Goal: Information Seeking & Learning: Learn about a topic

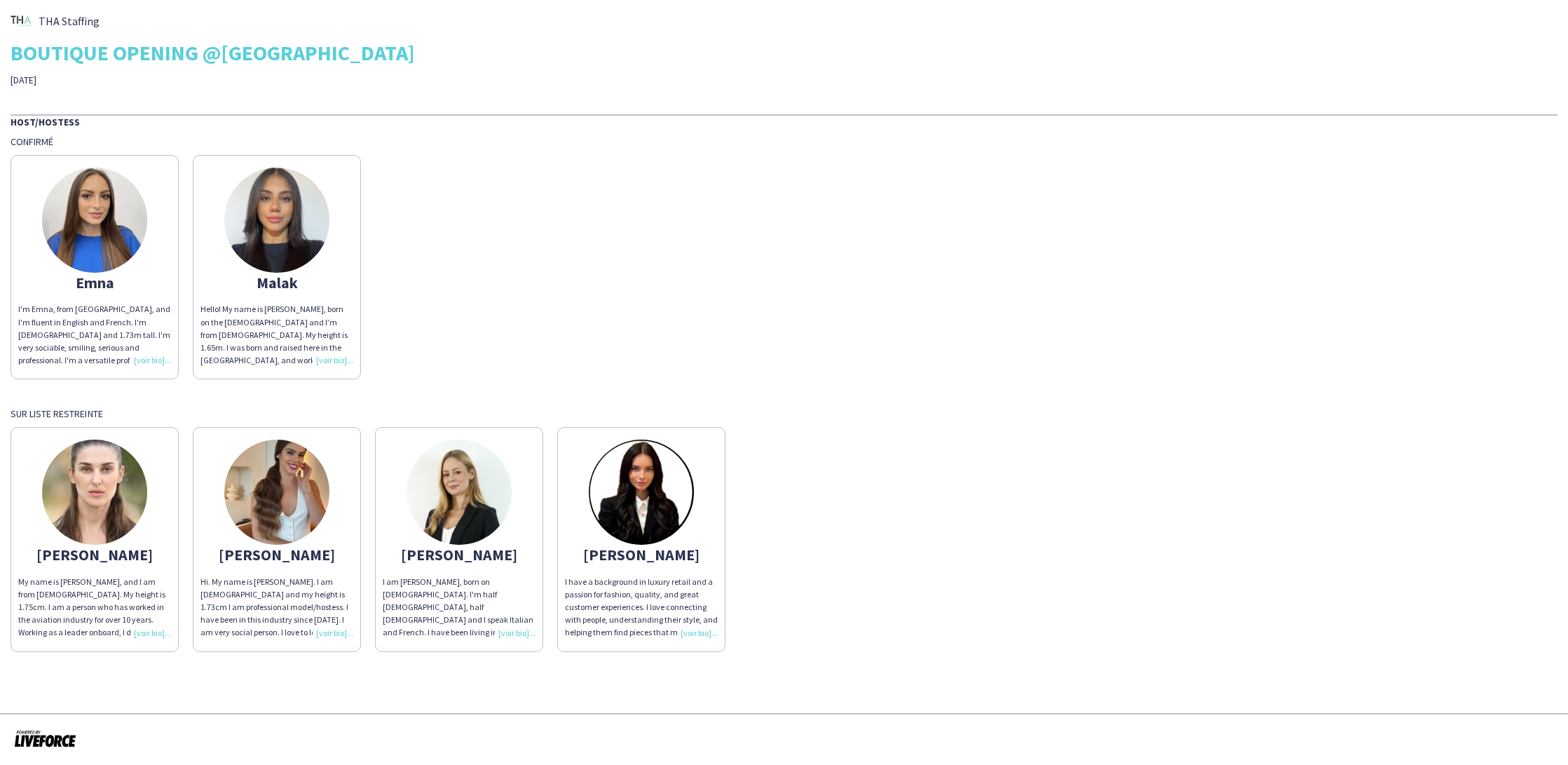
click at [120, 233] on img at bounding box center [95, 220] width 105 height 105
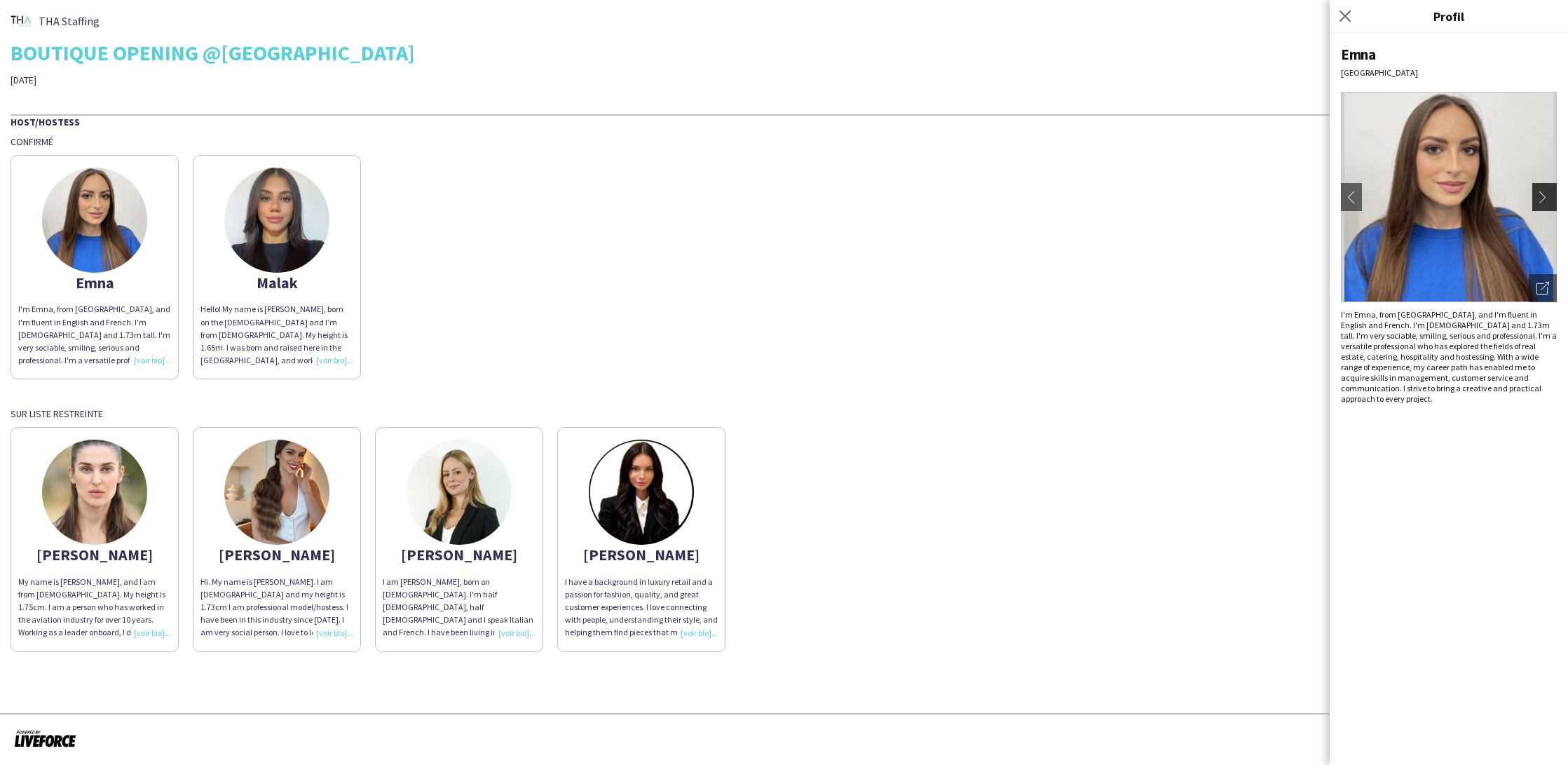
click at [1546, 193] on app-icon "chevron-right" at bounding box center [1546, 197] width 19 height 13
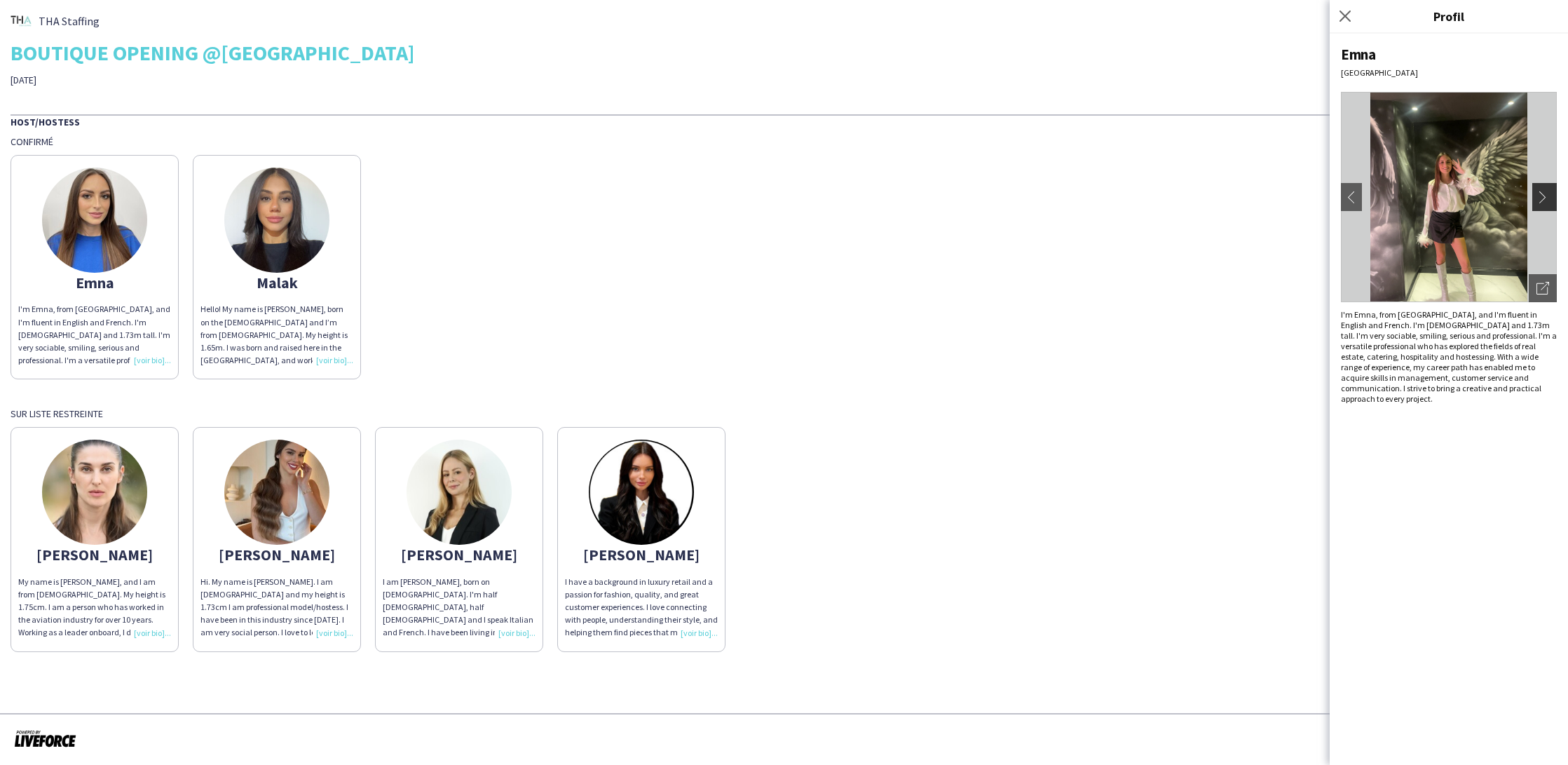
click at [1542, 199] on app-icon "chevron-right" at bounding box center [1546, 197] width 19 height 13
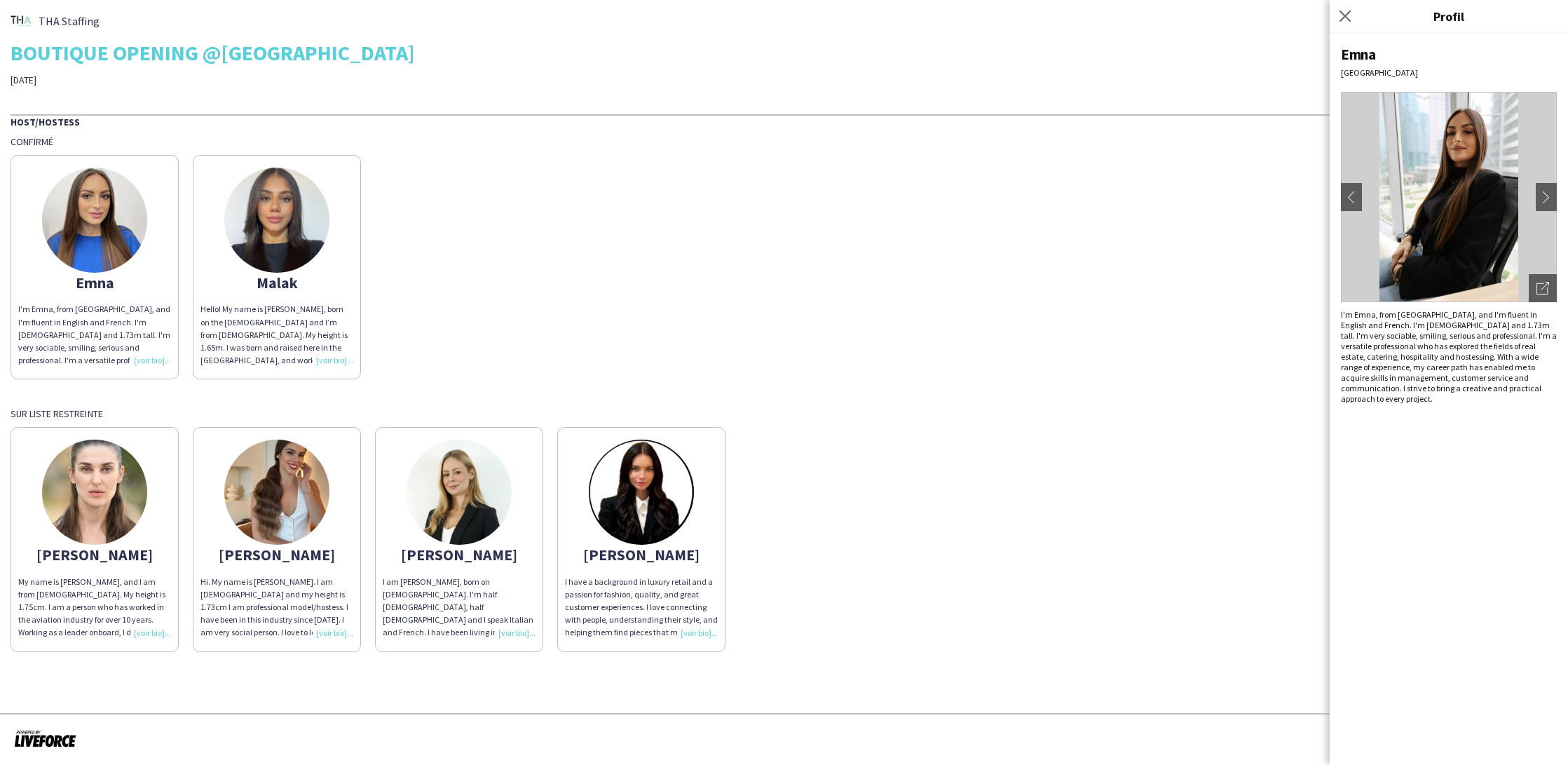
click at [1474, 260] on img at bounding box center [1449, 197] width 216 height 210
click at [1543, 193] on app-icon "chevron-right" at bounding box center [1546, 197] width 19 height 13
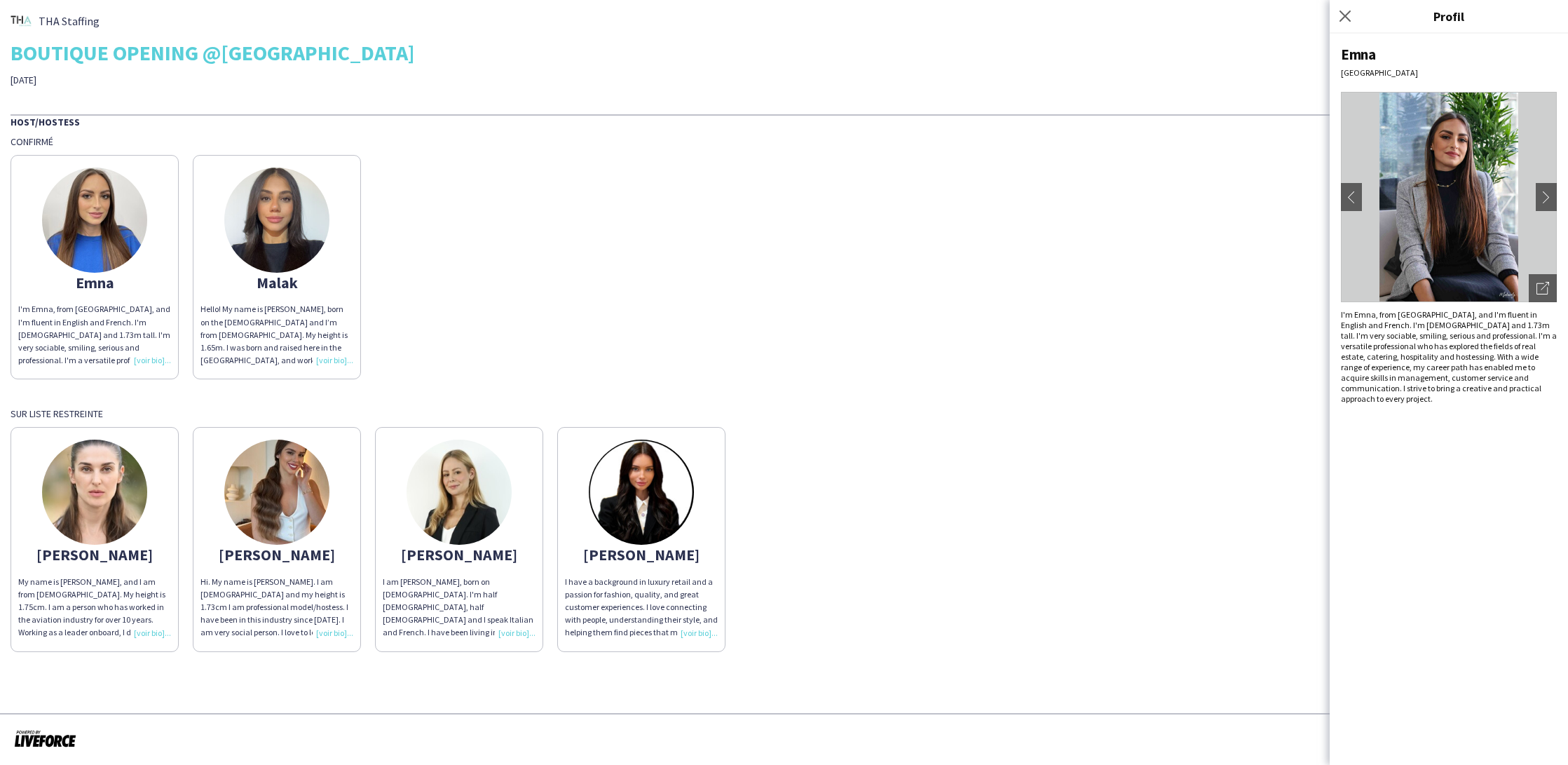
click at [1558, 204] on div "Emna [GEOGRAPHIC_DATA] chevron-left chevron-right Ouvrir les photos pop-in I'm …" at bounding box center [1449, 399] width 238 height 731
click at [1538, 191] on app-icon "chevron-right" at bounding box center [1546, 197] width 19 height 13
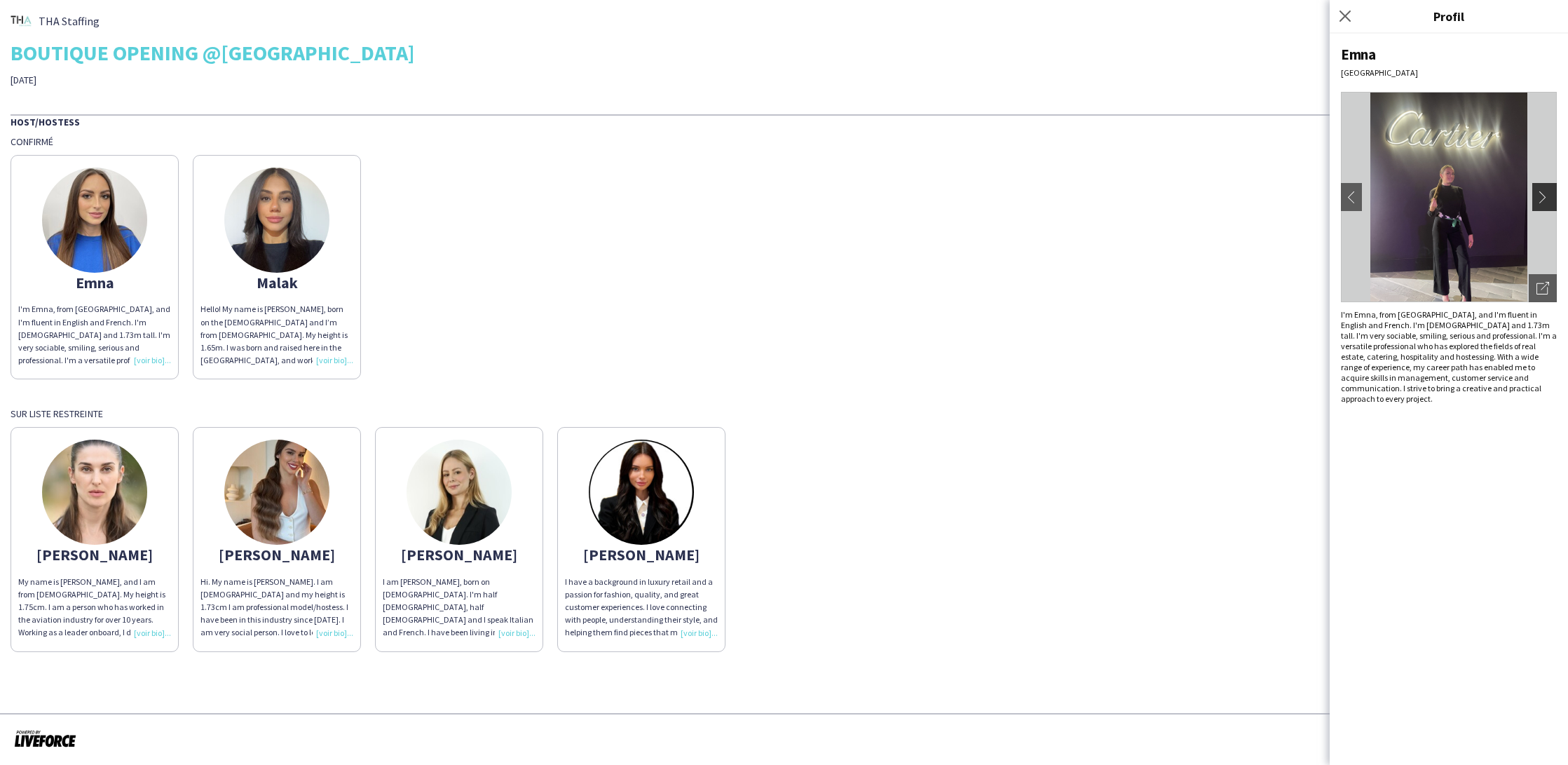
click at [1546, 205] on button "chevron-right" at bounding box center [1546, 196] width 28 height 28
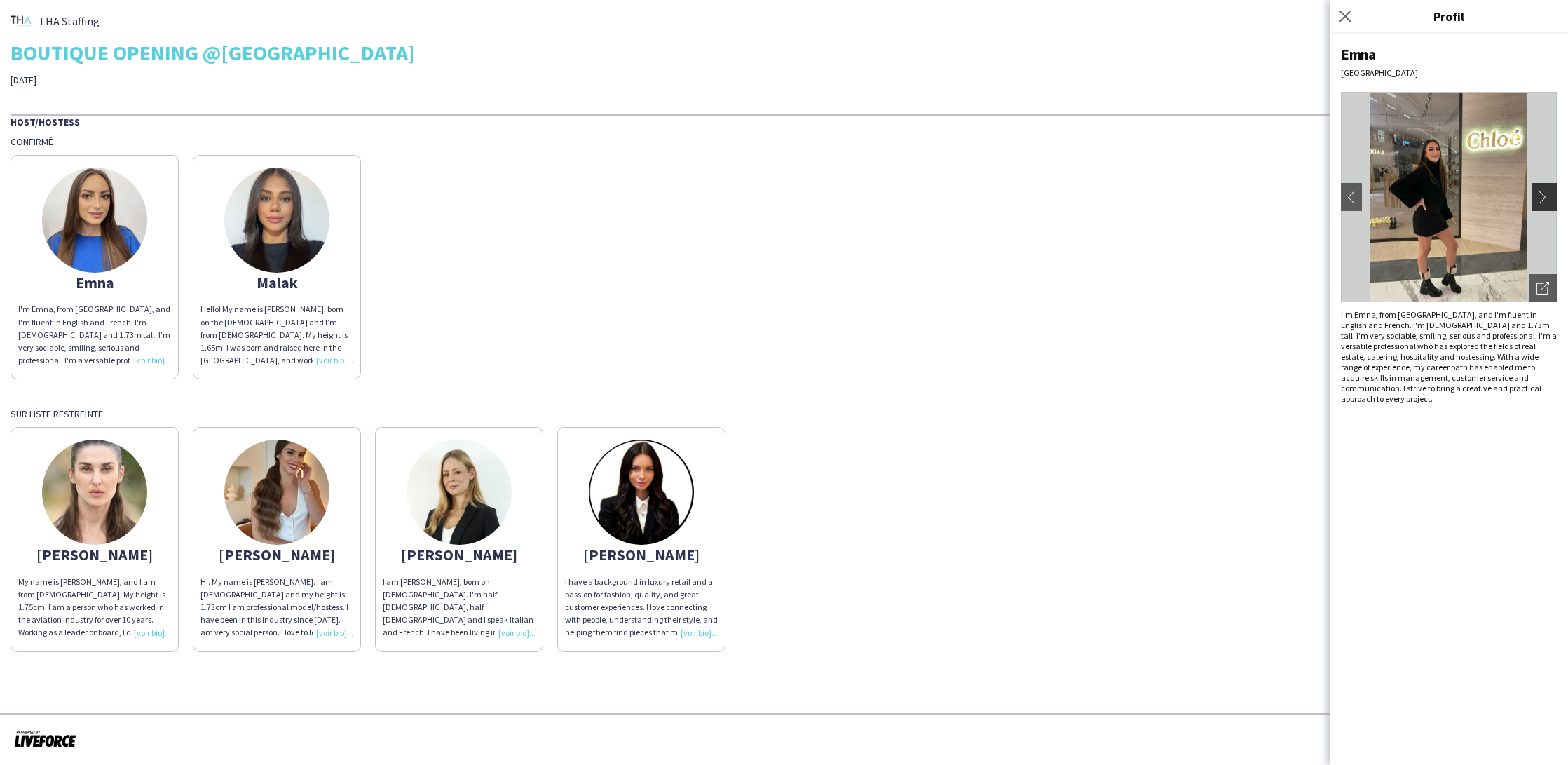
click at [1545, 205] on button "chevron-right" at bounding box center [1546, 196] width 28 height 28
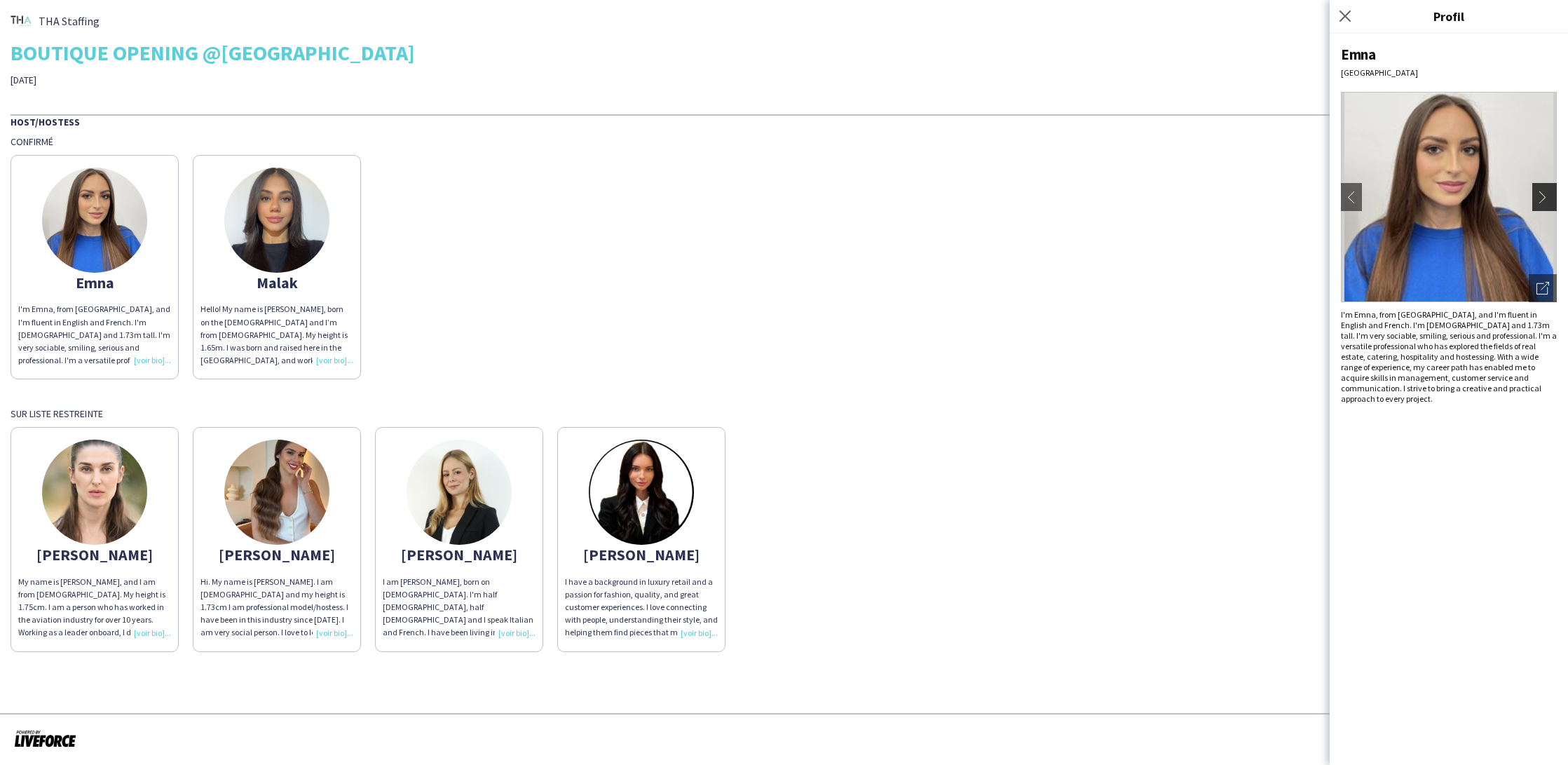
click at [1544, 205] on button "chevron-right" at bounding box center [1546, 196] width 28 height 28
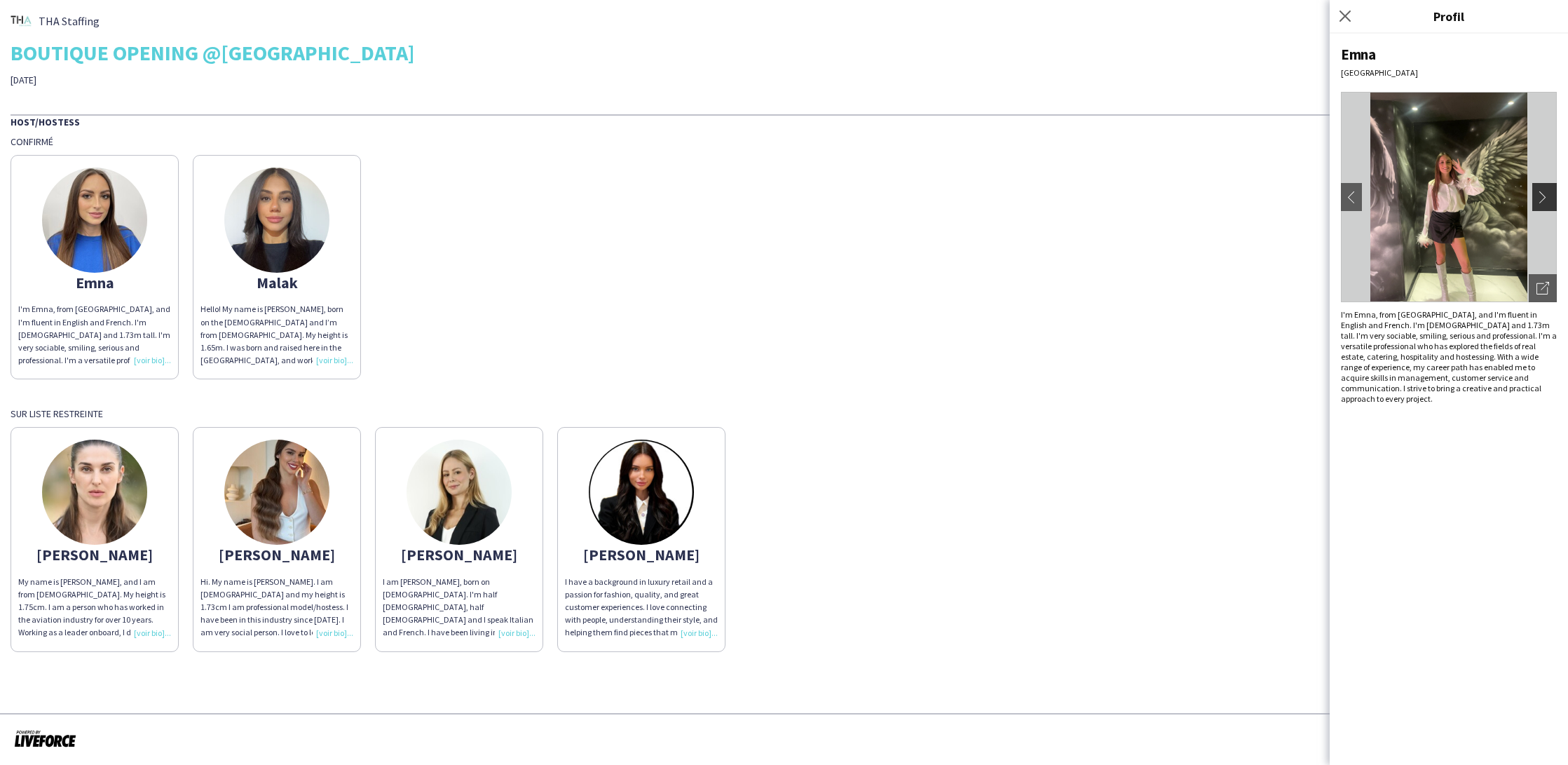
click at [1544, 205] on button "chevron-right" at bounding box center [1546, 196] width 28 height 28
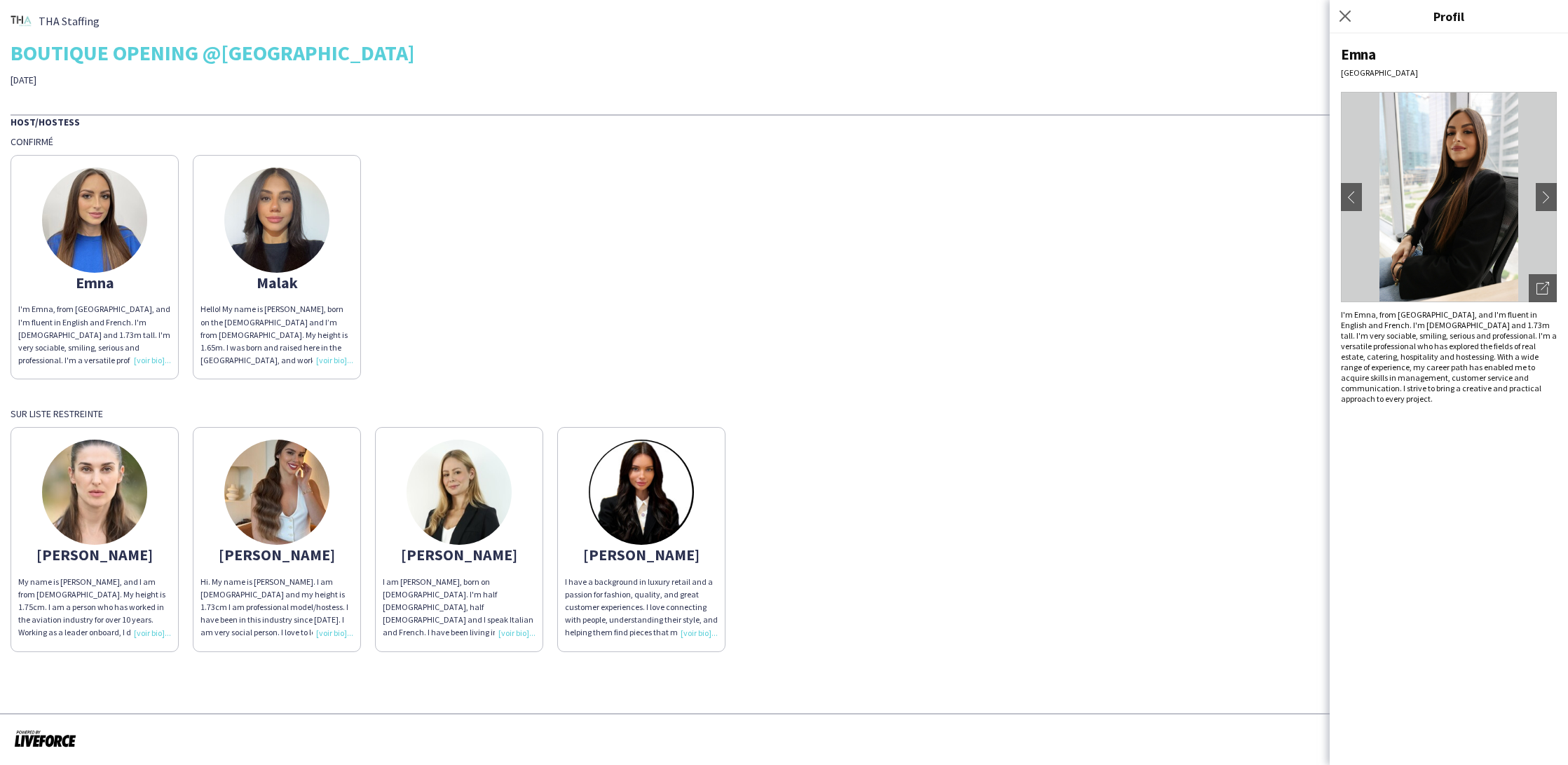
click at [322, 244] on img at bounding box center [276, 220] width 105 height 105
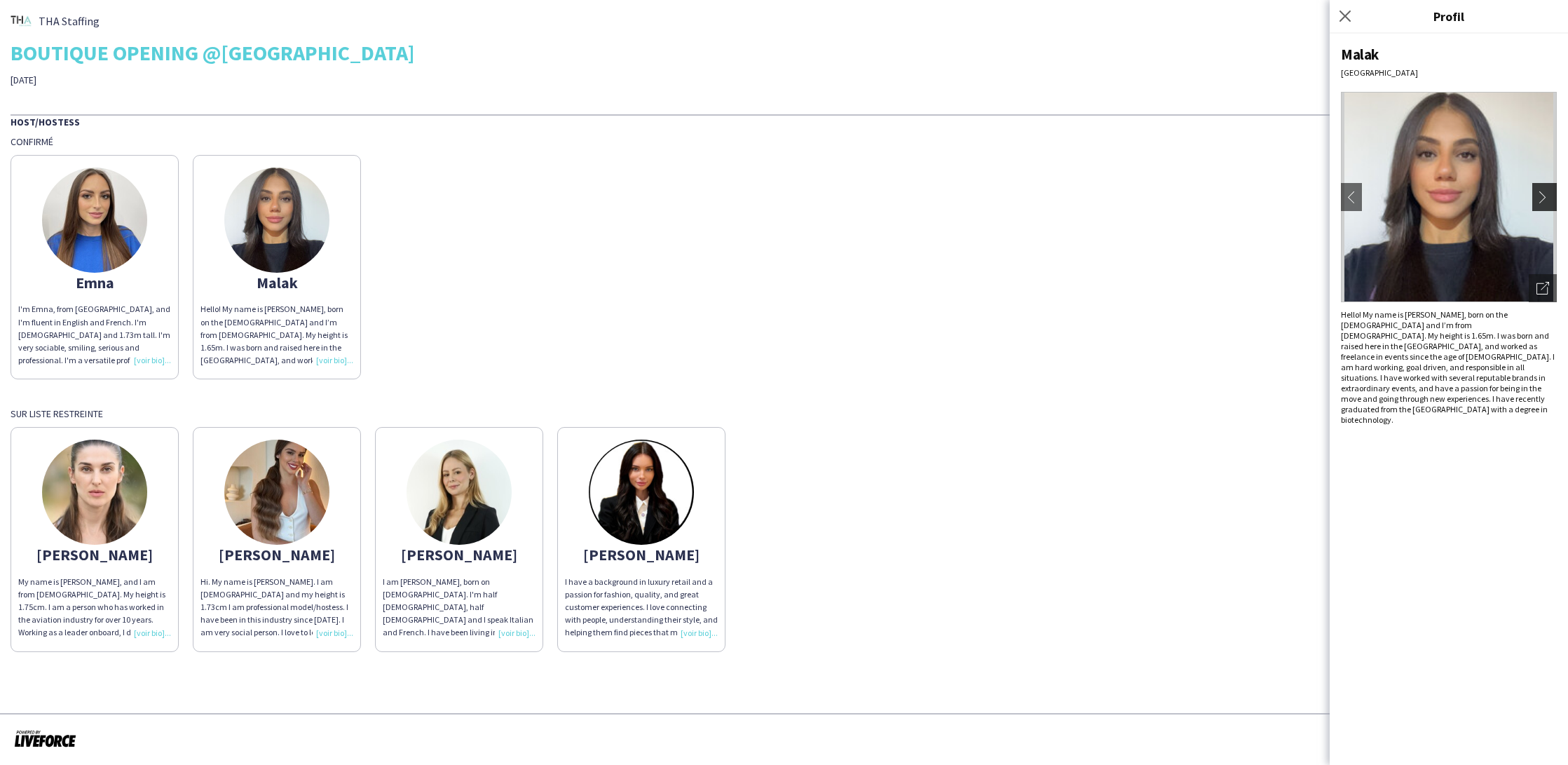
click at [1550, 205] on button "chevron-right" at bounding box center [1546, 196] width 28 height 28
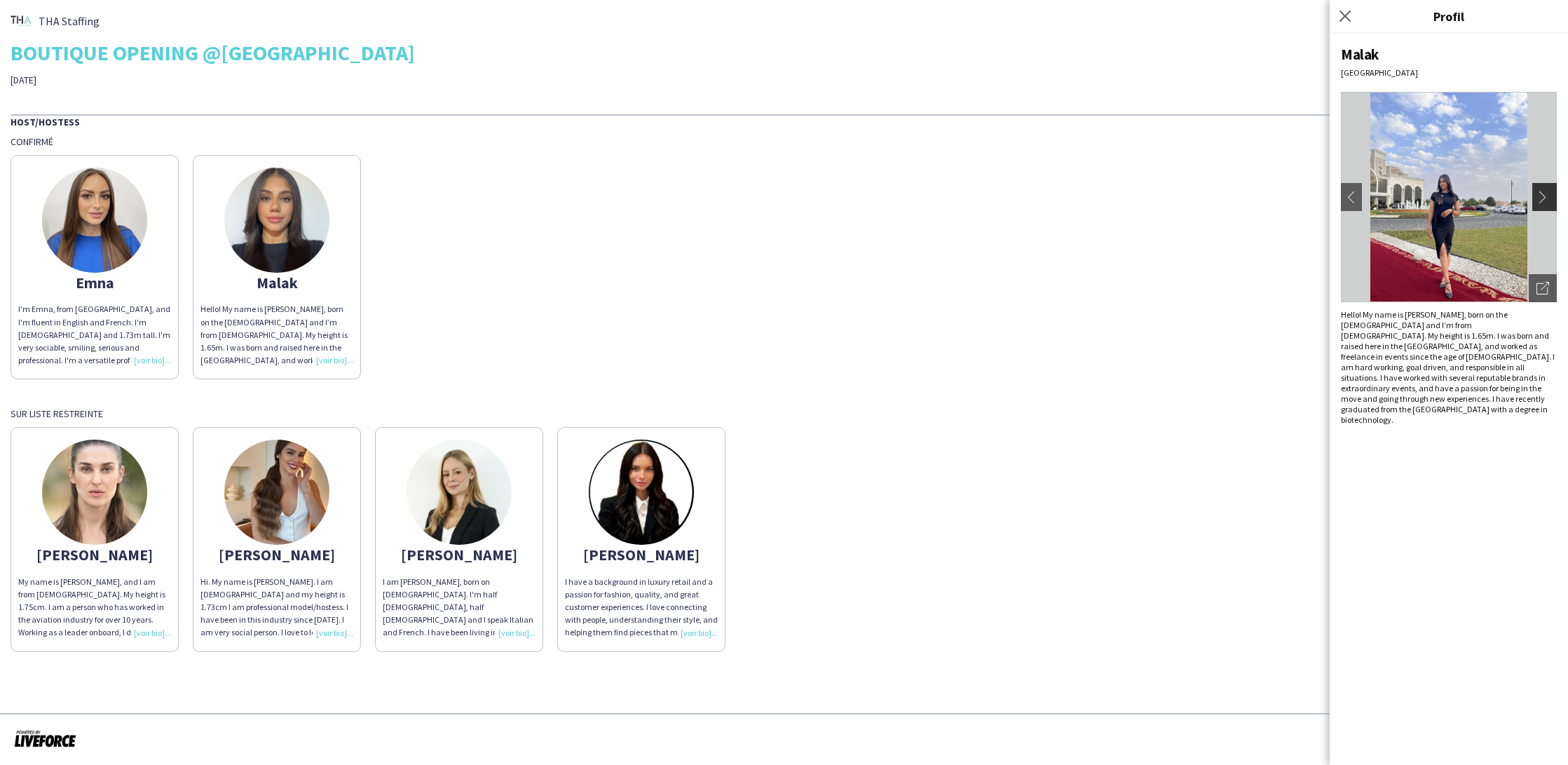
click at [1544, 199] on app-icon "chevron-right" at bounding box center [1546, 197] width 19 height 13
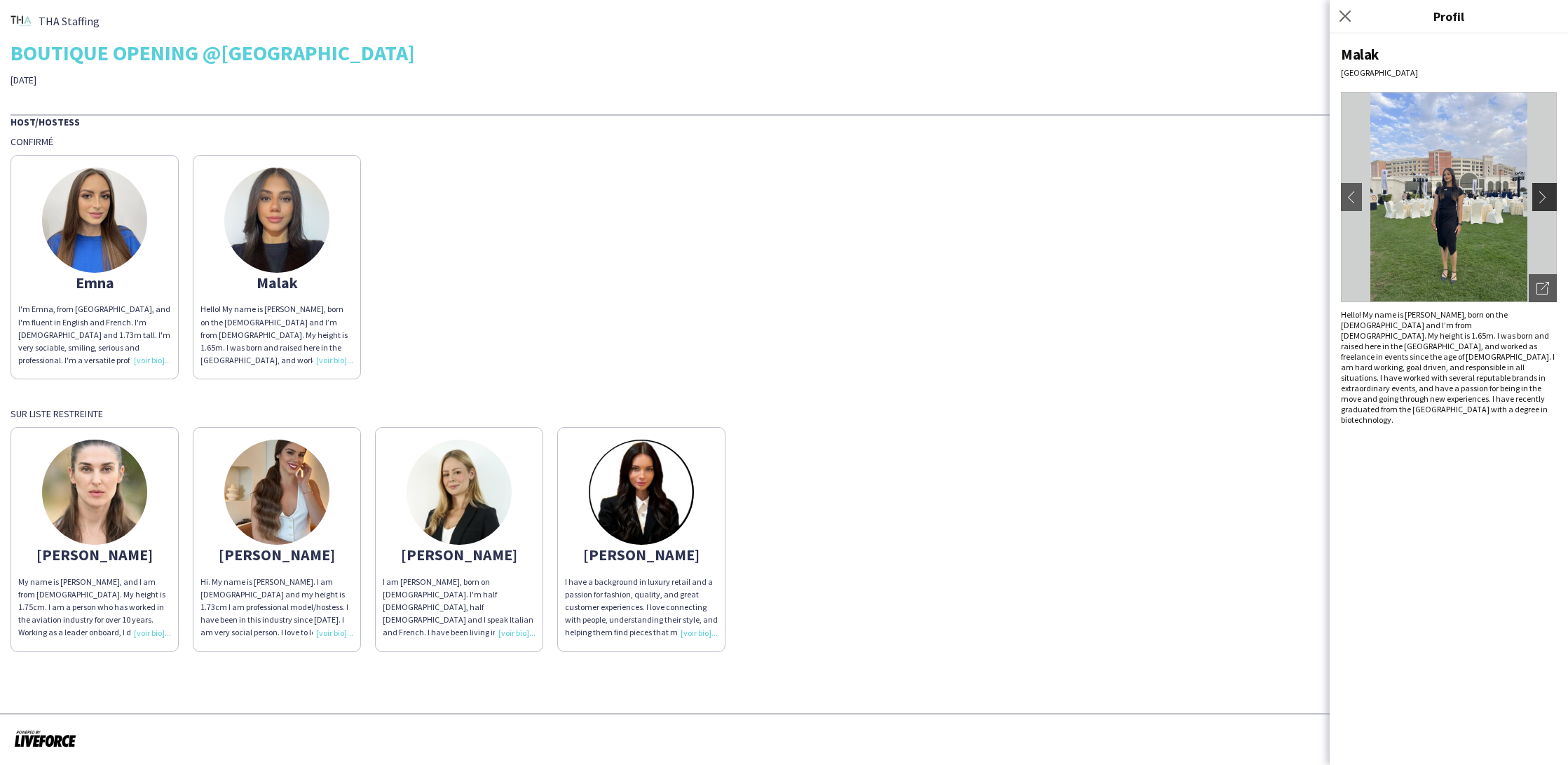
click at [1544, 199] on app-icon "chevron-right" at bounding box center [1546, 197] width 19 height 13
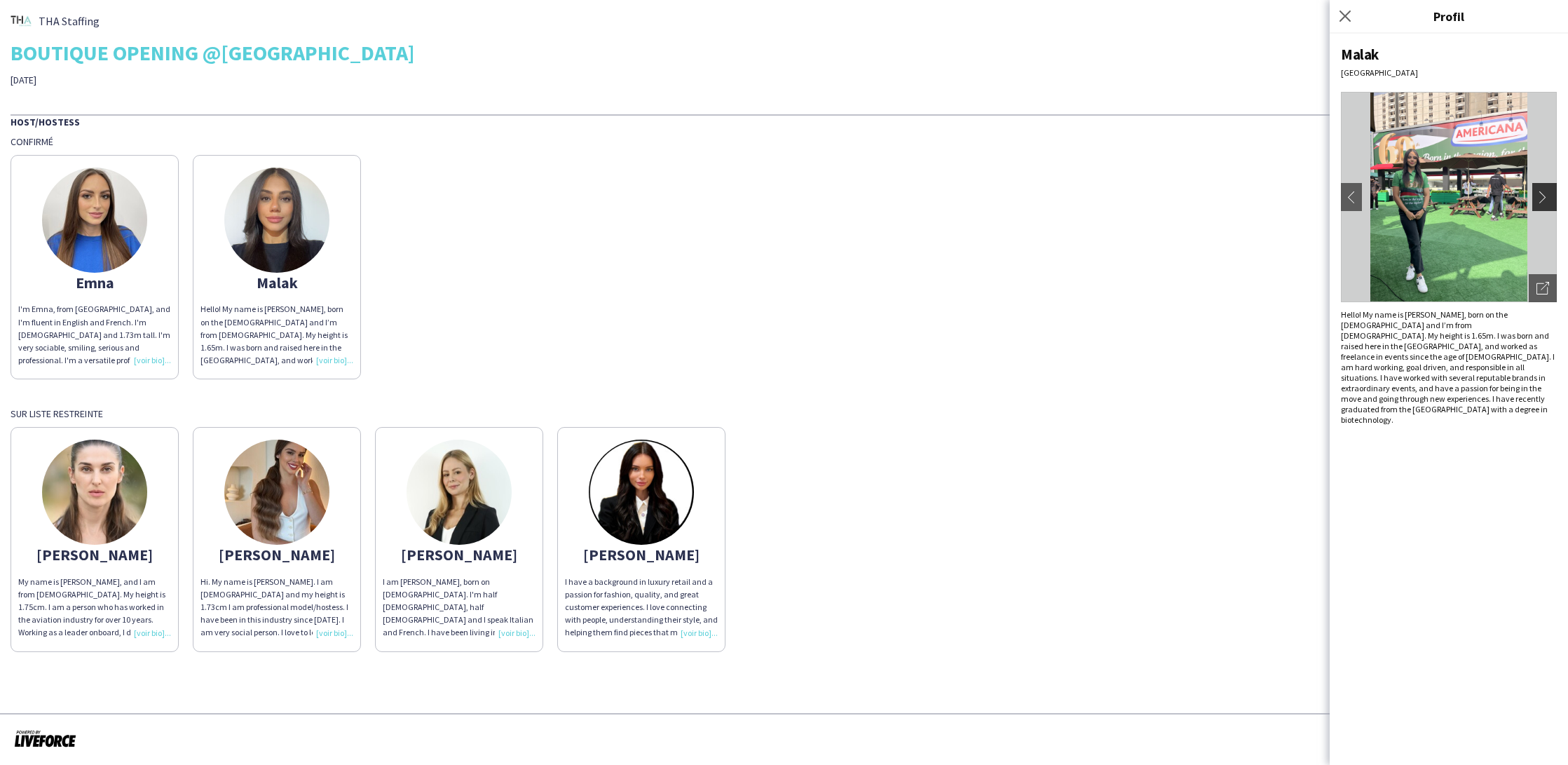
click at [1544, 199] on app-icon "chevron-right" at bounding box center [1546, 197] width 19 height 13
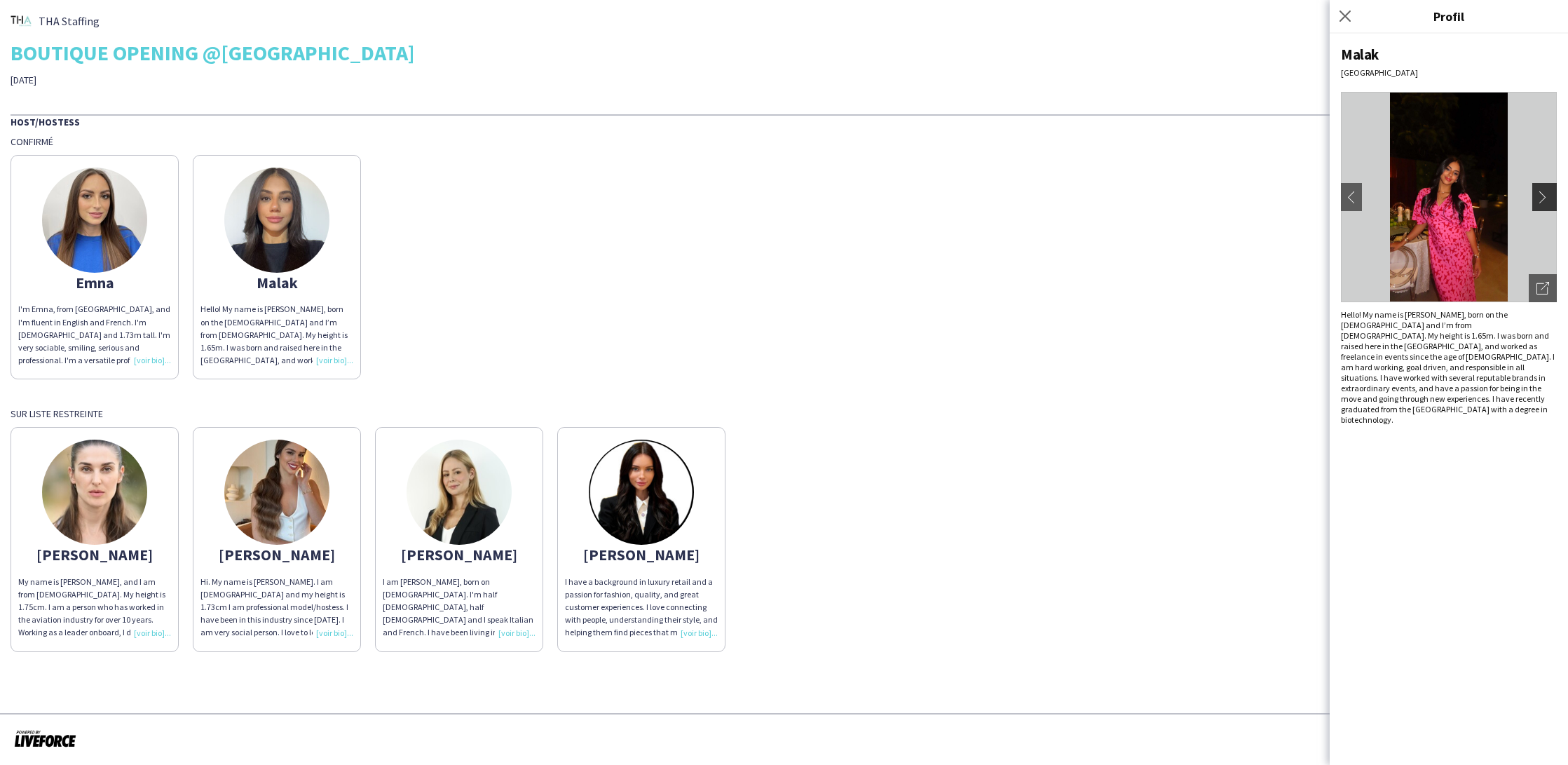
click at [1544, 199] on app-icon "chevron-right" at bounding box center [1546, 197] width 19 height 13
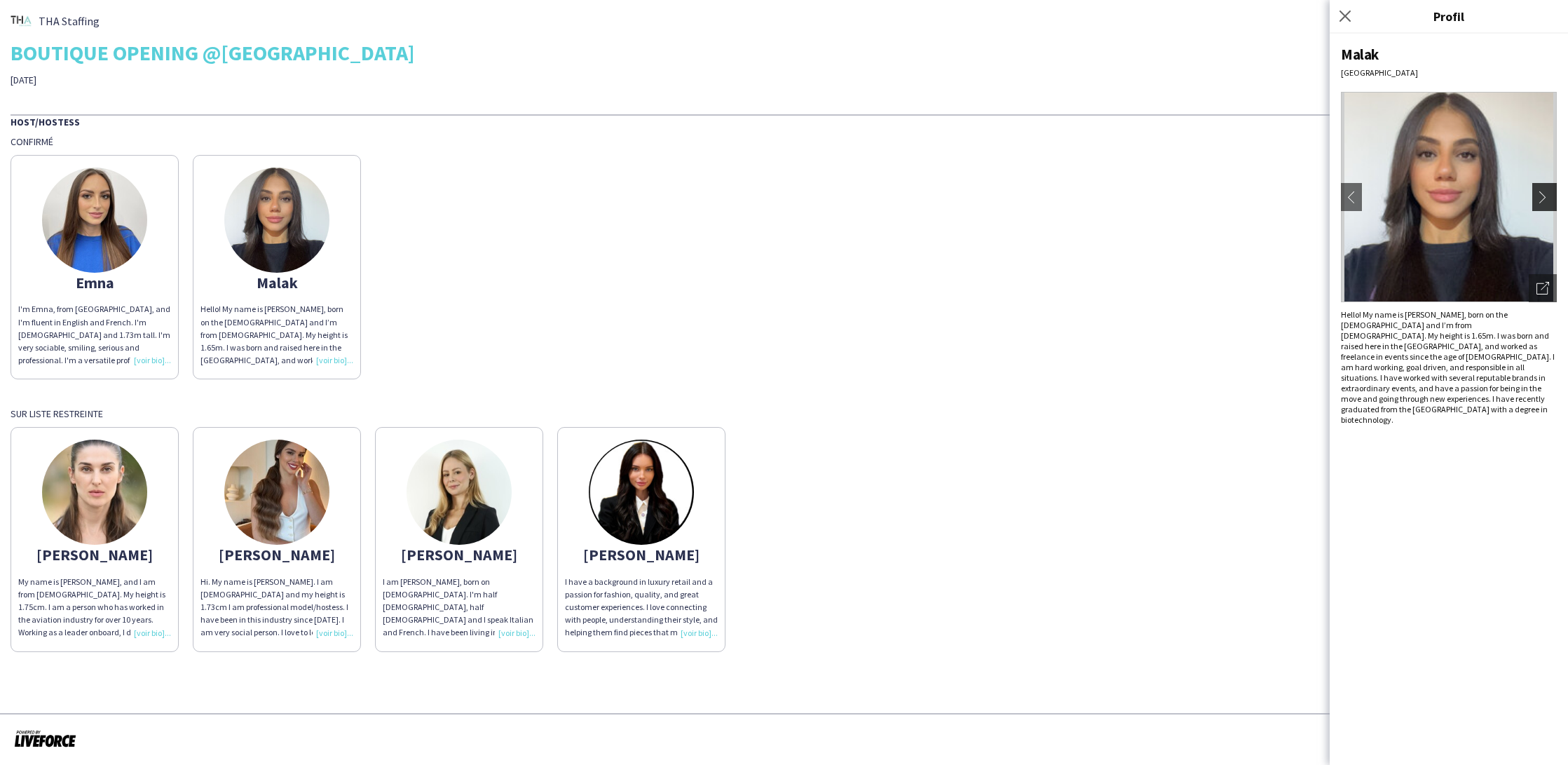
click at [1544, 199] on app-icon "chevron-right" at bounding box center [1546, 197] width 19 height 13
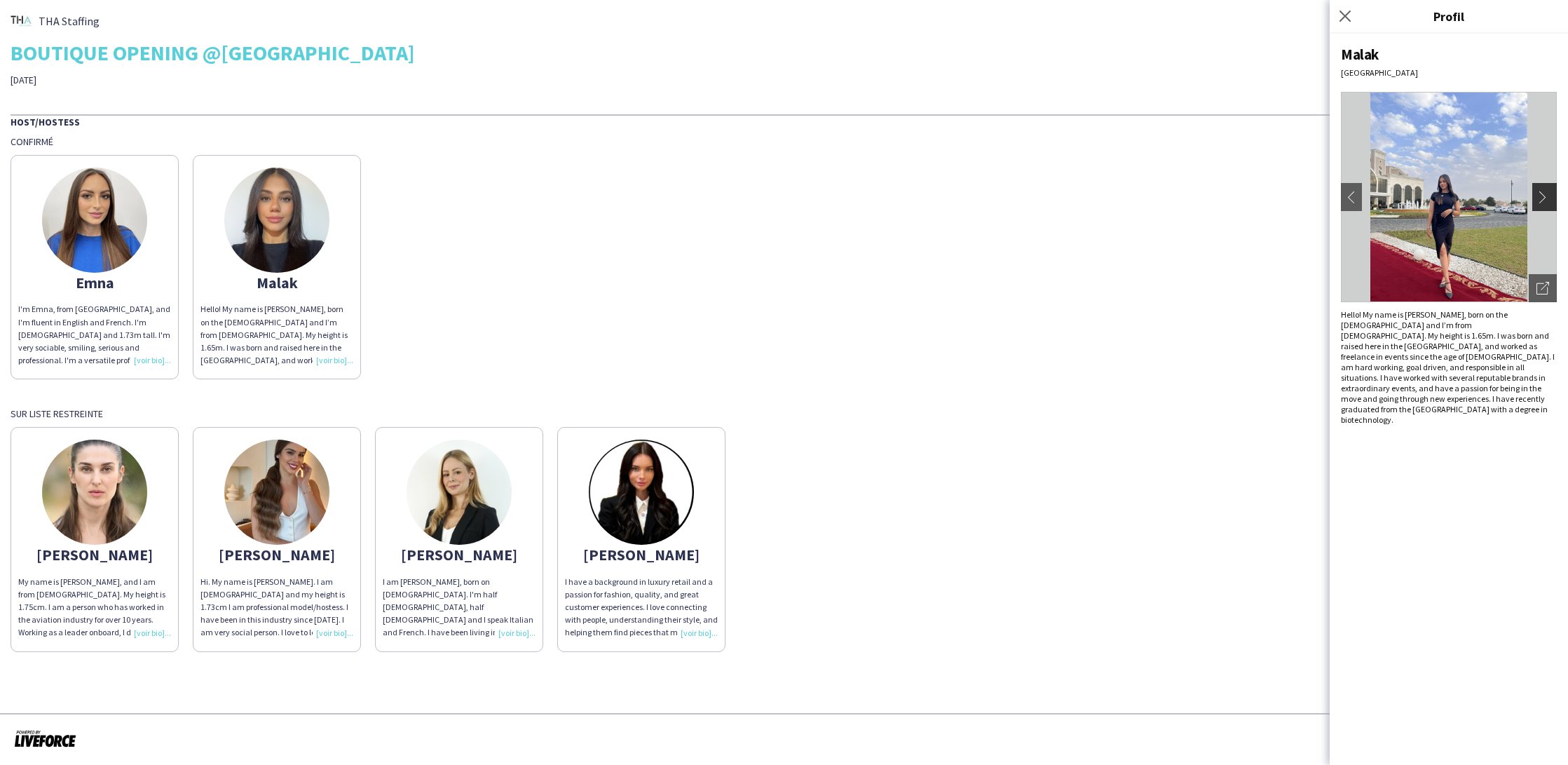
click at [1544, 199] on app-icon "chevron-right" at bounding box center [1546, 197] width 19 height 13
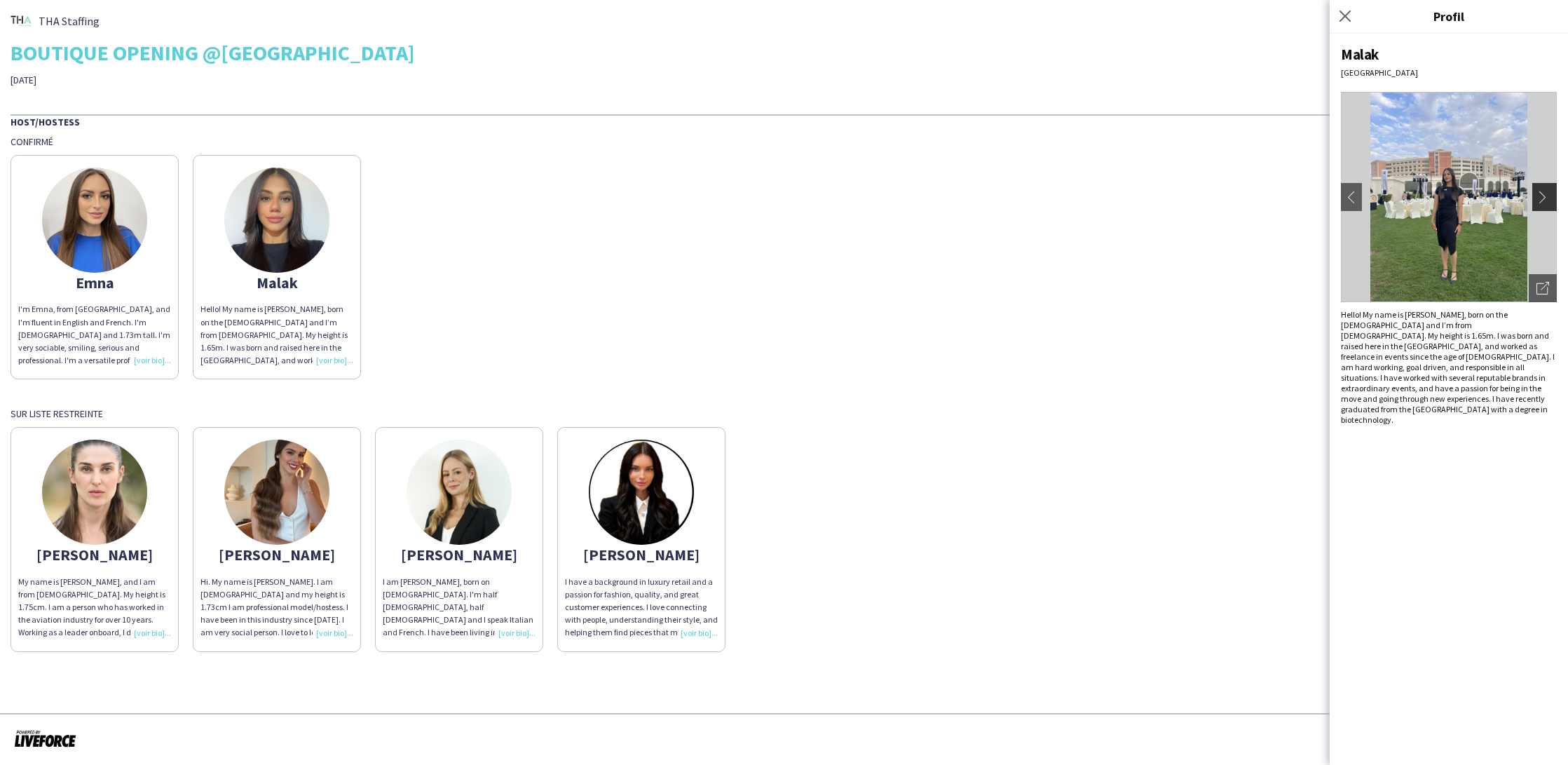
click at [1544, 199] on app-icon "chevron-right" at bounding box center [1546, 197] width 19 height 13
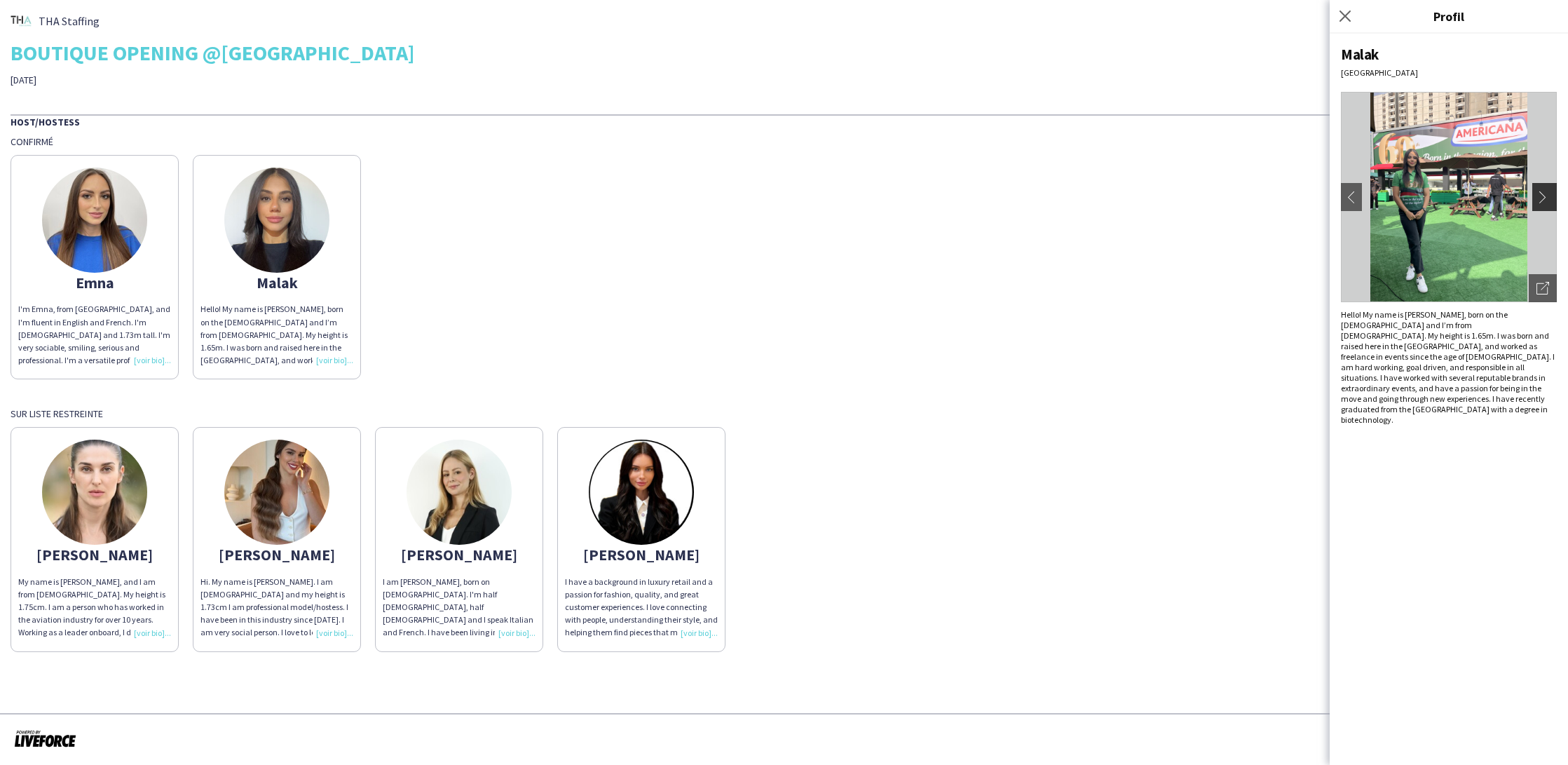
click at [1544, 199] on app-icon "chevron-right" at bounding box center [1546, 197] width 19 height 13
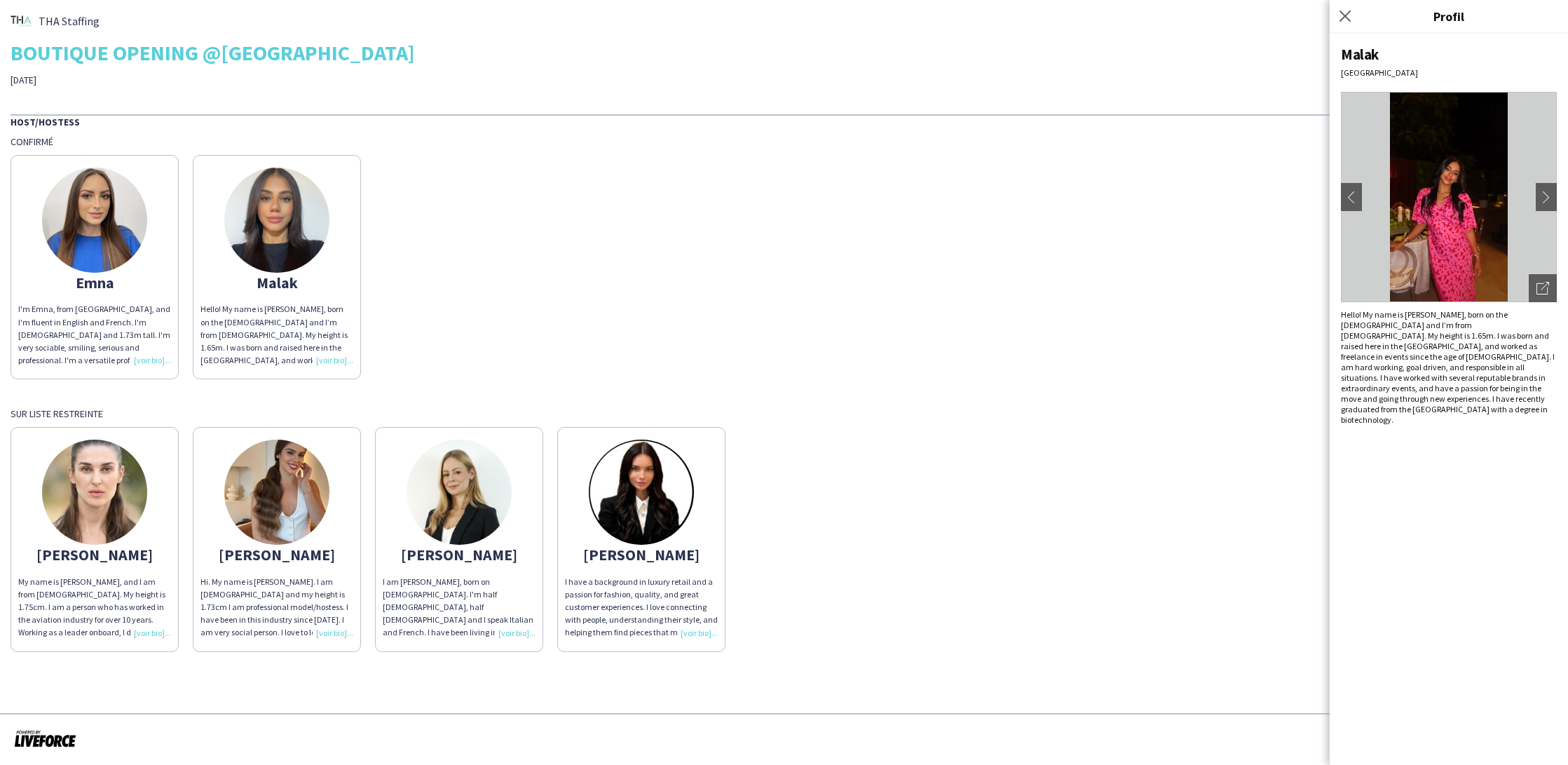
click at [328, 360] on div "Hello! My name is [PERSON_NAME], born on the [DEMOGRAPHIC_DATA] and I’m from [D…" at bounding box center [276, 334] width 153 height 63
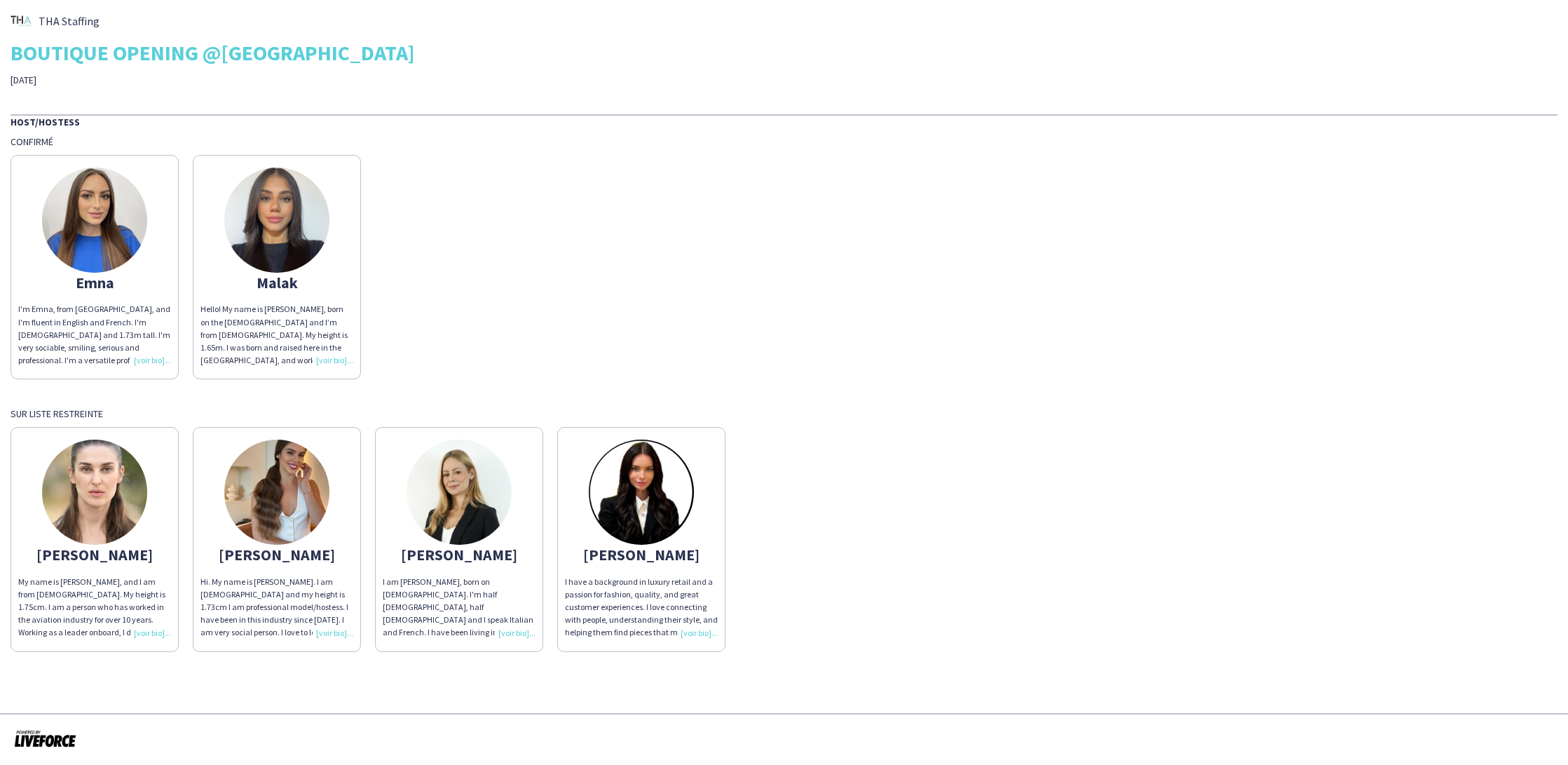
click at [328, 360] on div "Hello! My name is [PERSON_NAME], born on the [DEMOGRAPHIC_DATA] and I’m from [D…" at bounding box center [276, 334] width 153 height 63
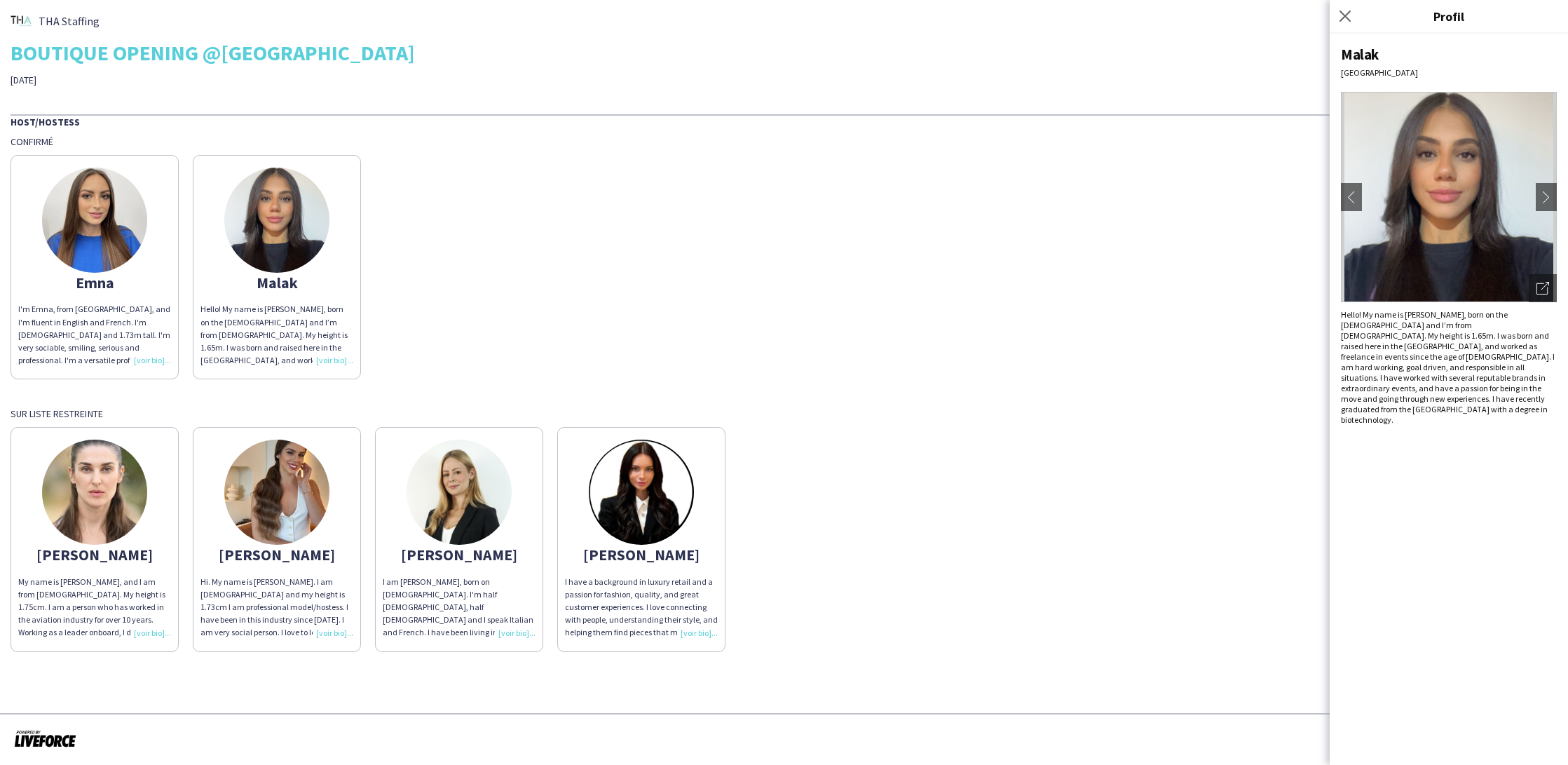
click at [244, 505] on img at bounding box center [276, 492] width 105 height 105
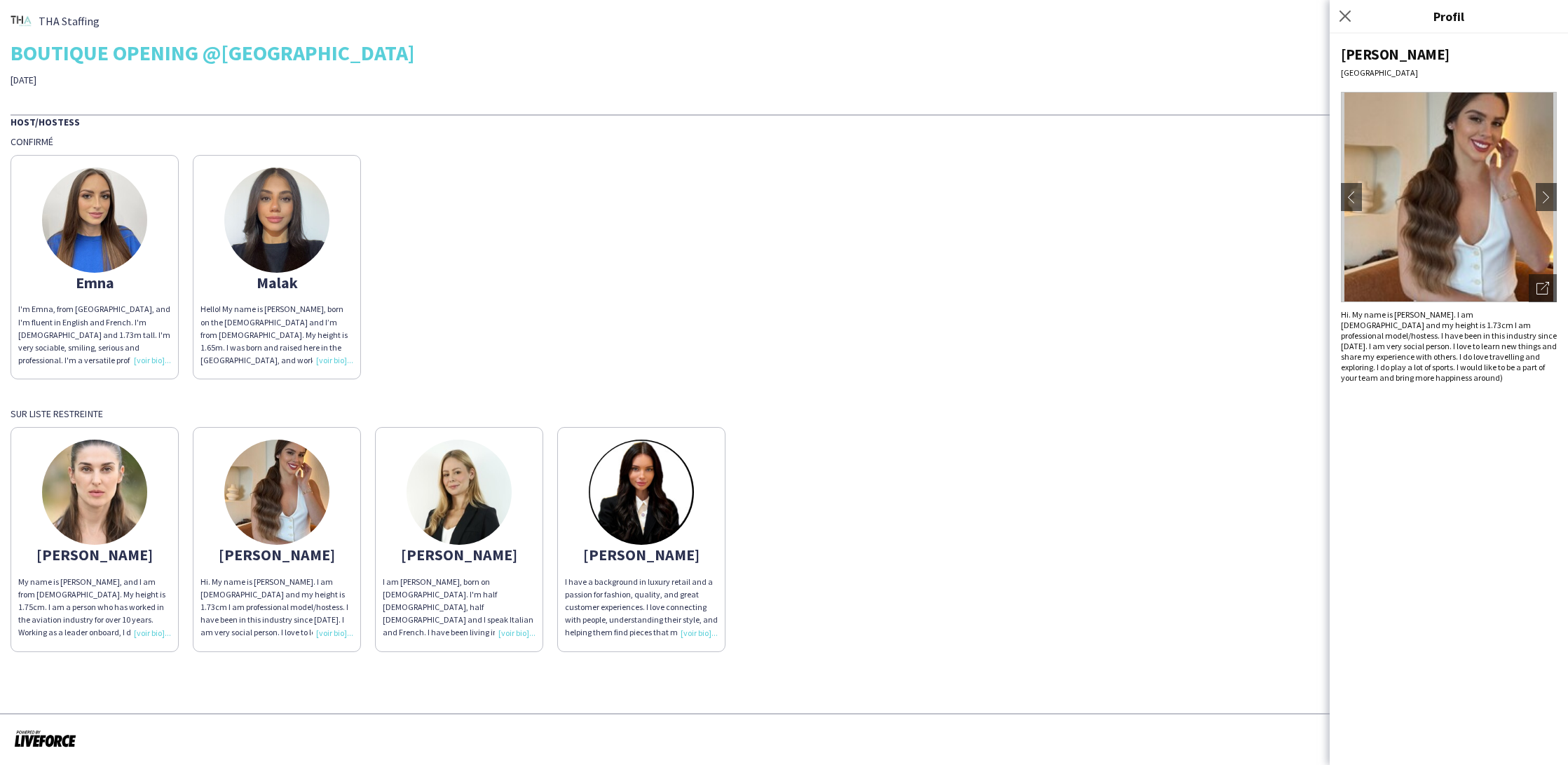
click at [647, 507] on img at bounding box center [642, 492] width 105 height 105
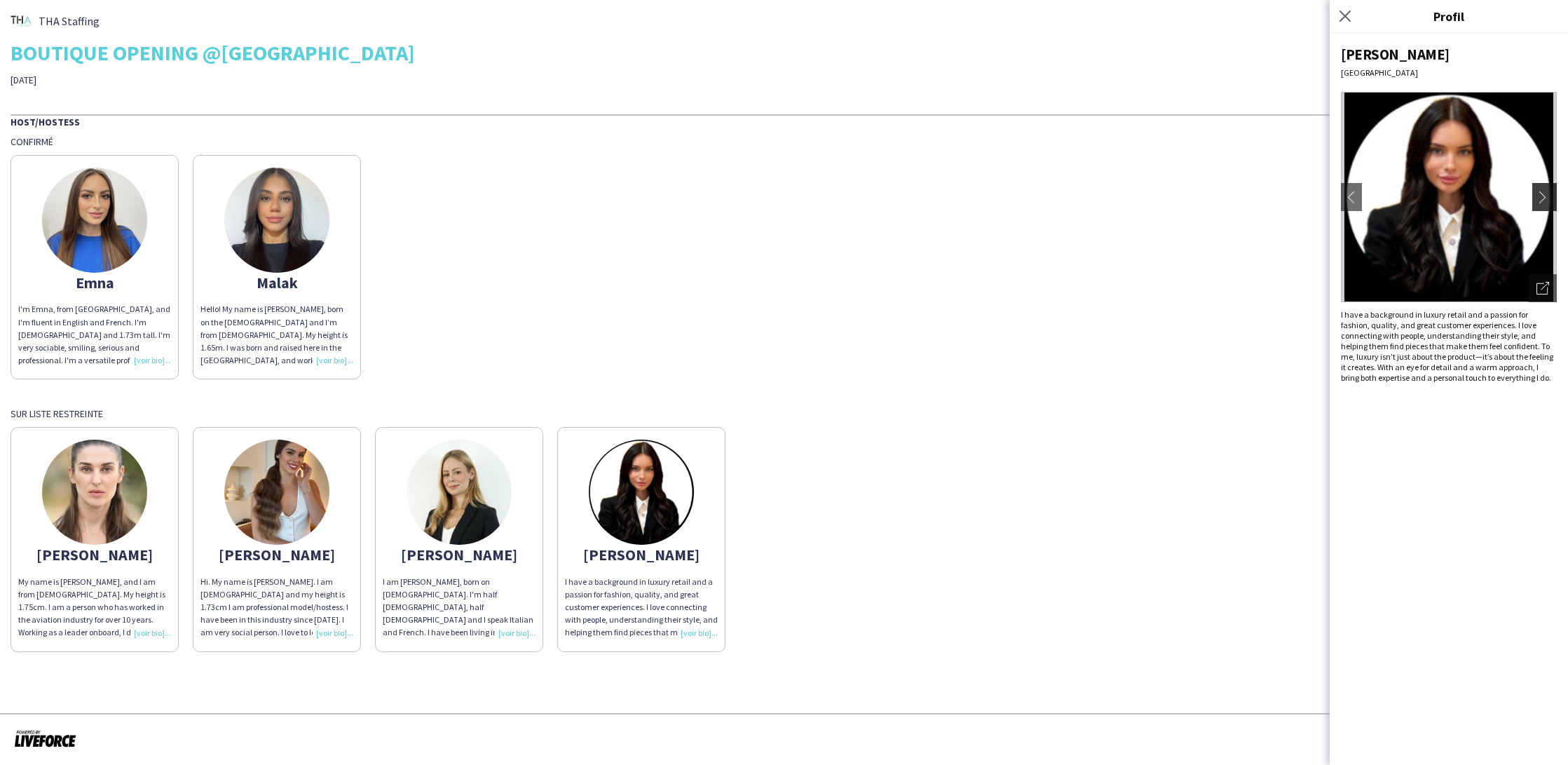
click at [1545, 191] on app-icon "chevron-right" at bounding box center [1546, 197] width 19 height 13
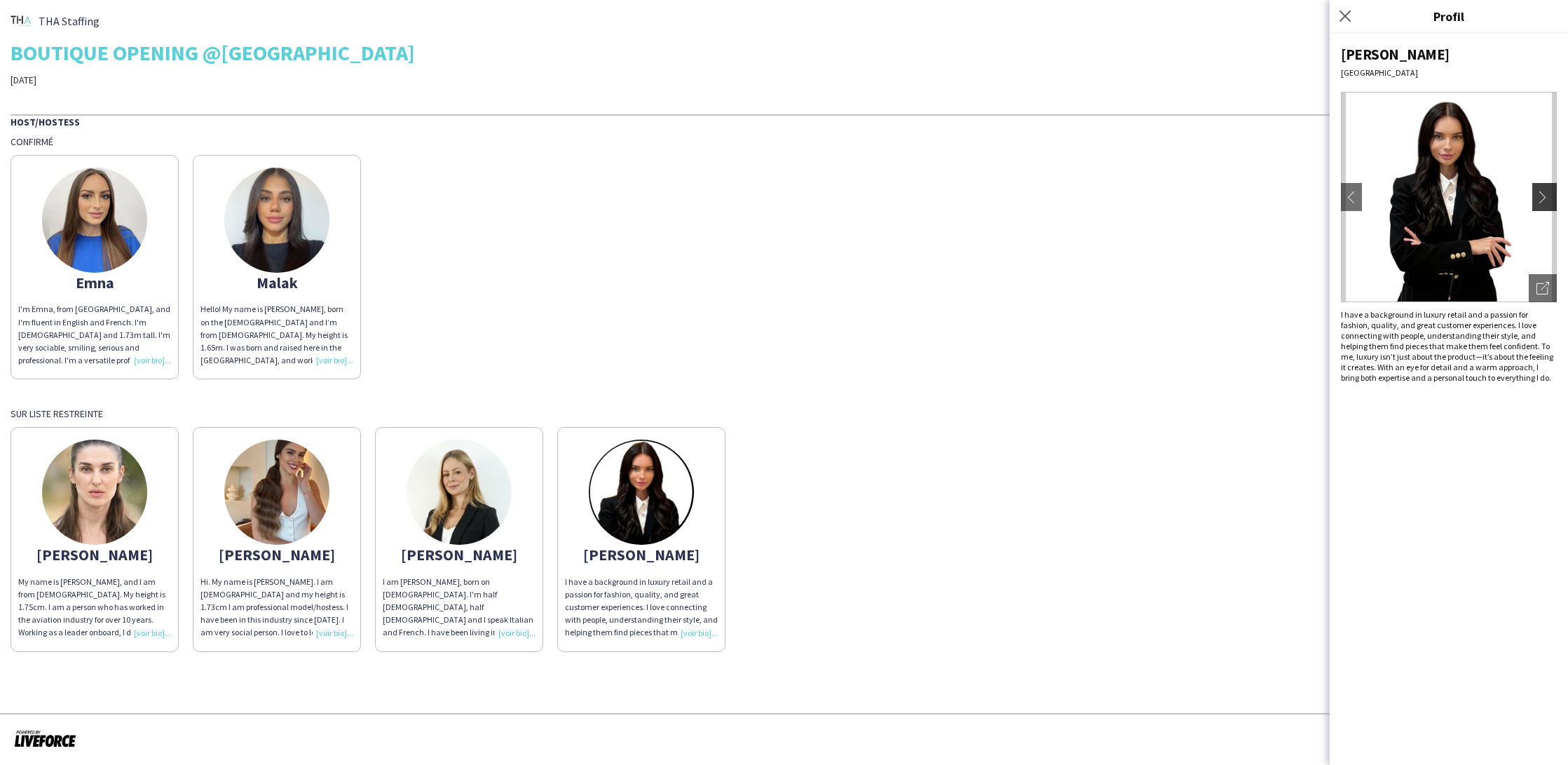
click at [1543, 197] on app-icon "chevron-right" at bounding box center [1546, 197] width 19 height 13
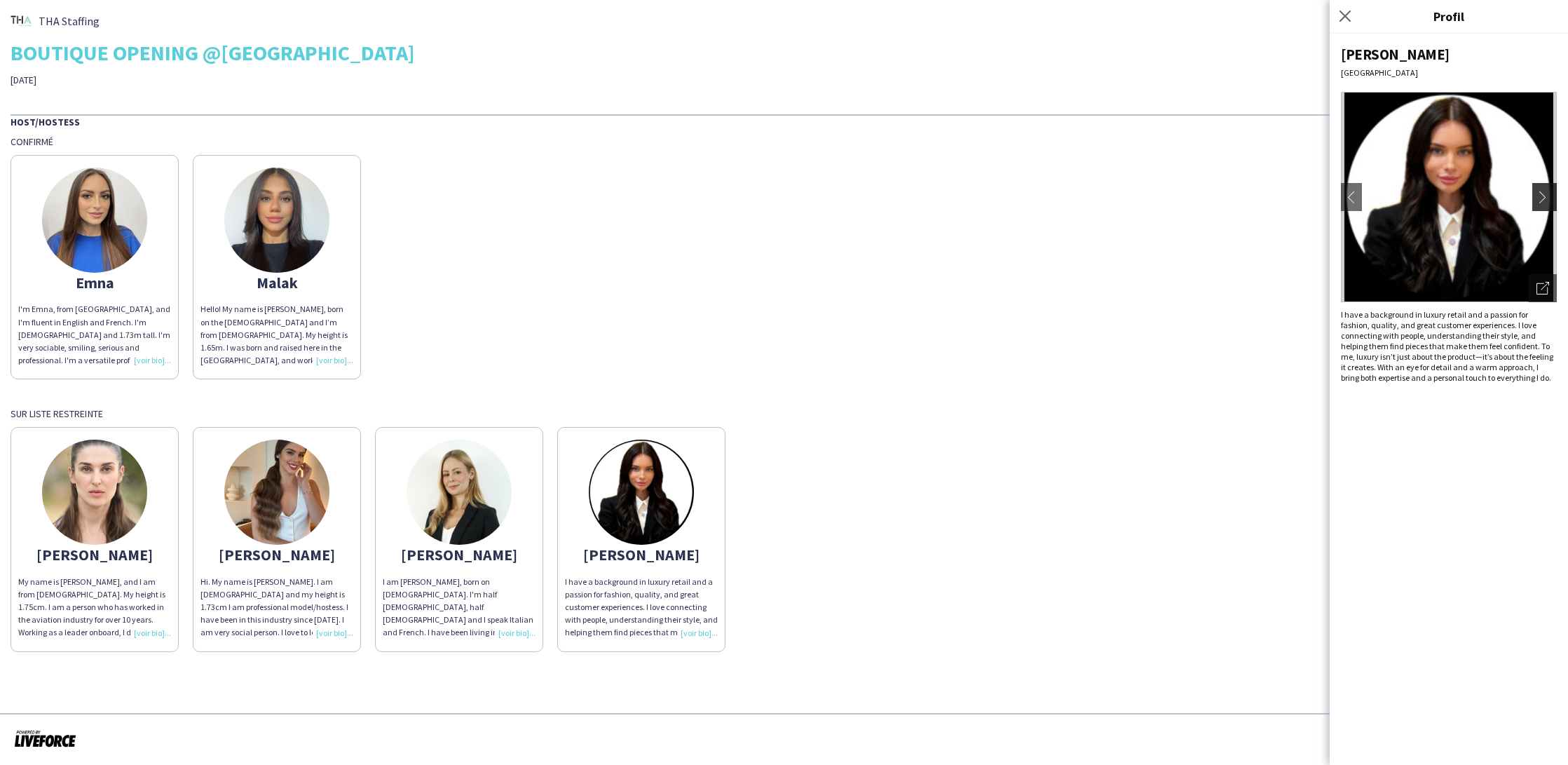
click at [1543, 197] on app-icon "chevron-right" at bounding box center [1546, 197] width 19 height 13
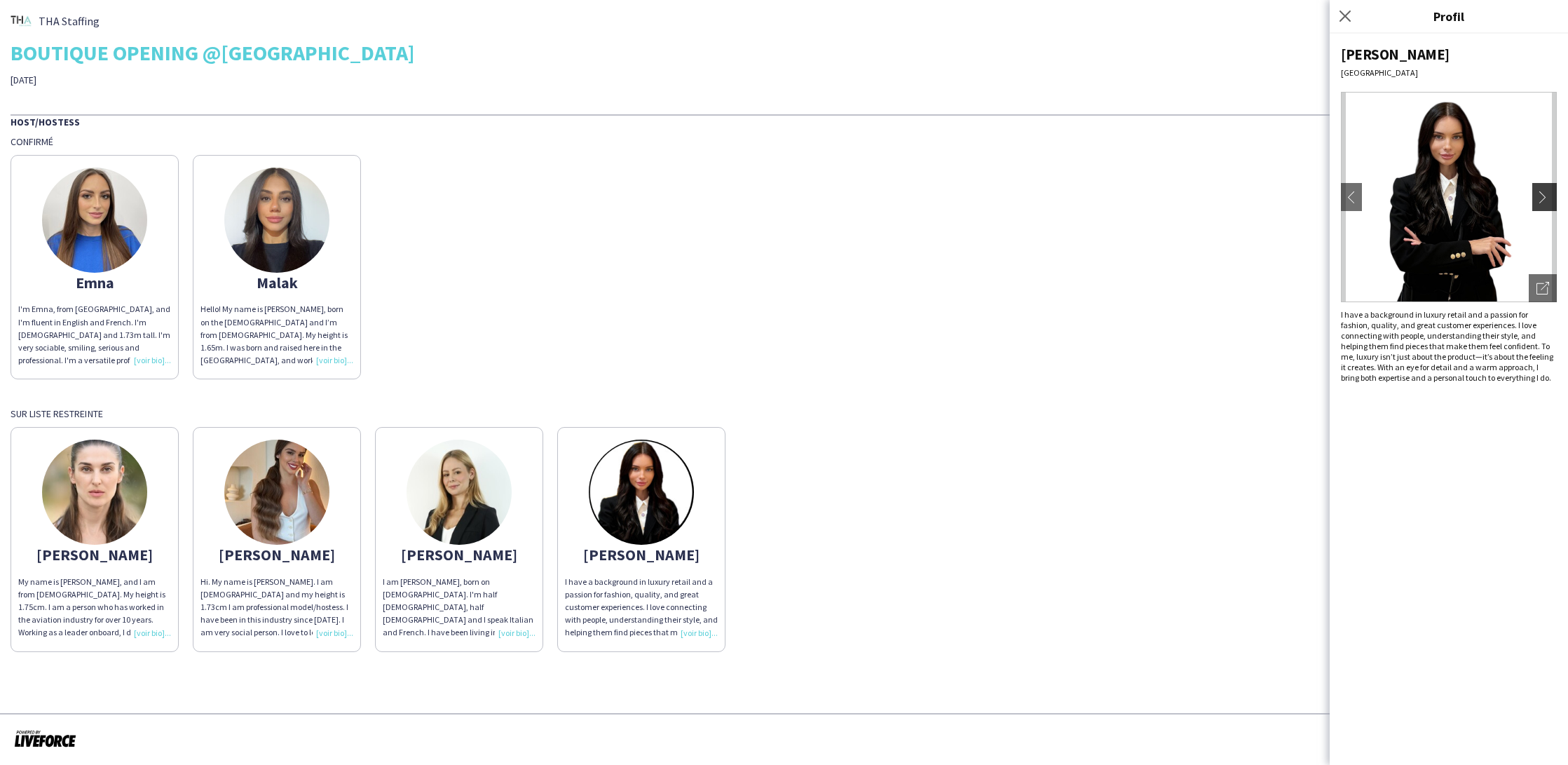
click at [1543, 197] on app-icon "chevron-right" at bounding box center [1546, 197] width 19 height 13
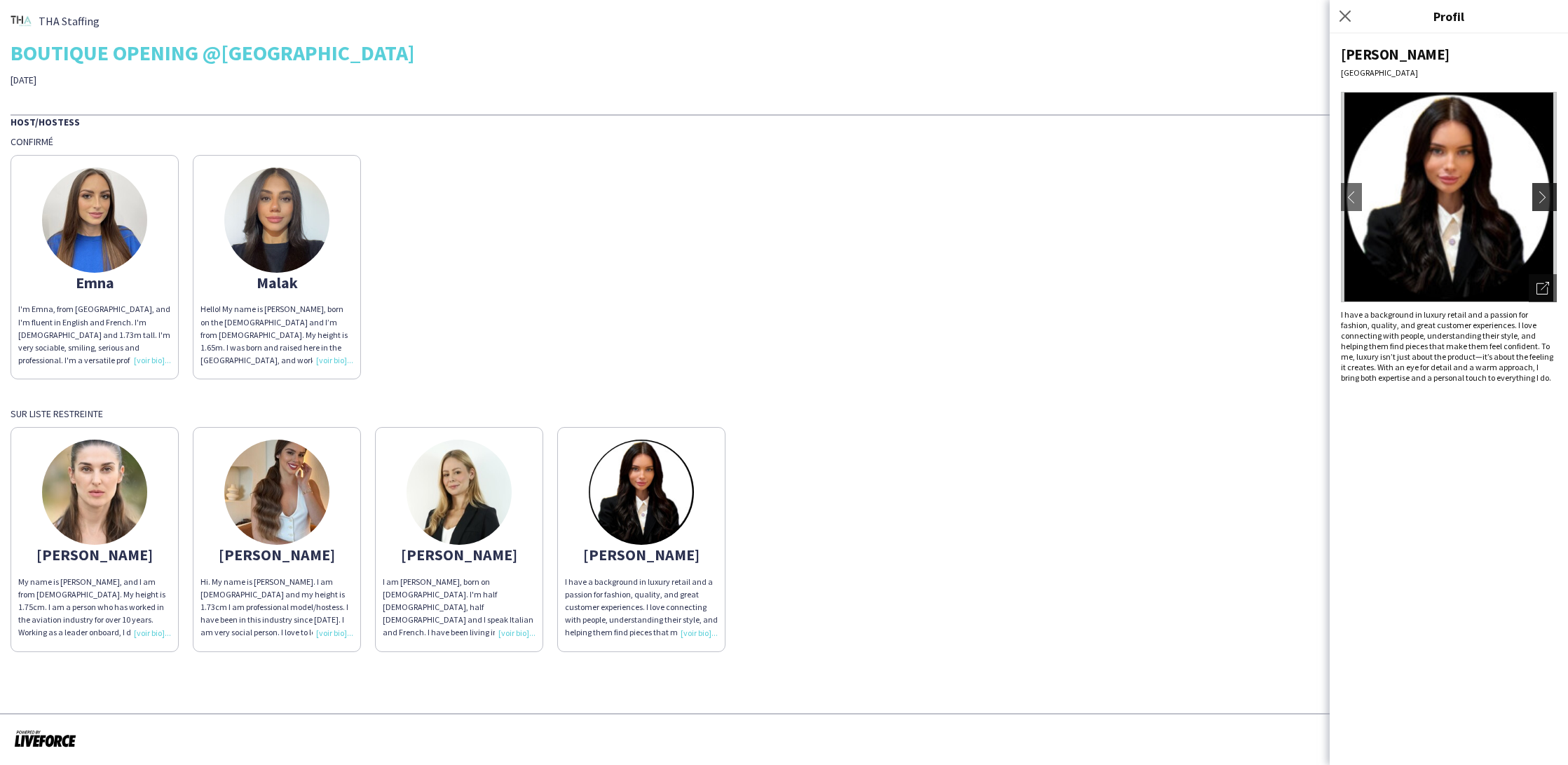
click at [1543, 197] on app-icon "chevron-right" at bounding box center [1546, 197] width 19 height 13
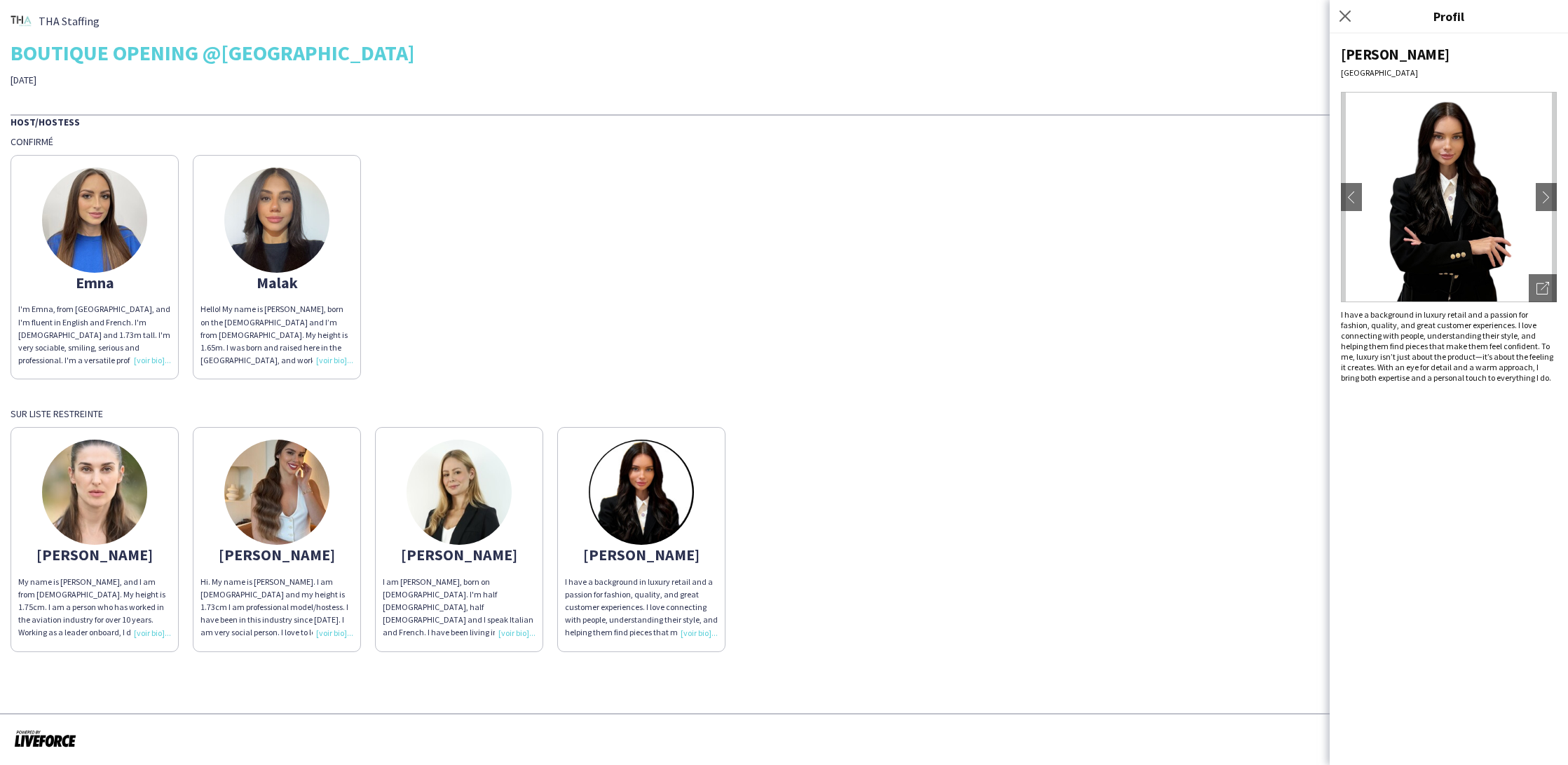
click at [305, 532] on img at bounding box center [276, 492] width 105 height 105
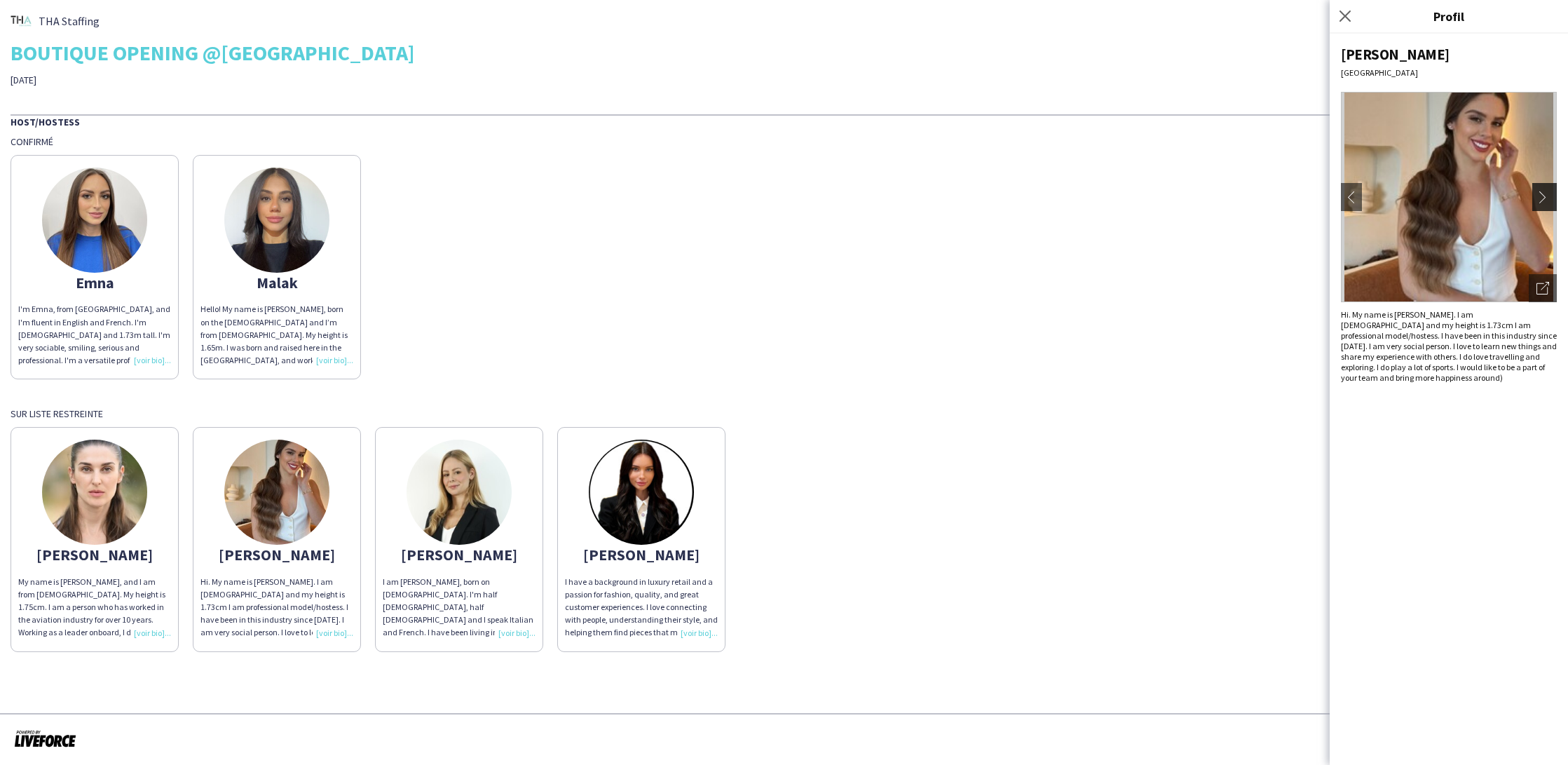
click at [1538, 204] on button "chevron-right" at bounding box center [1546, 196] width 28 height 28
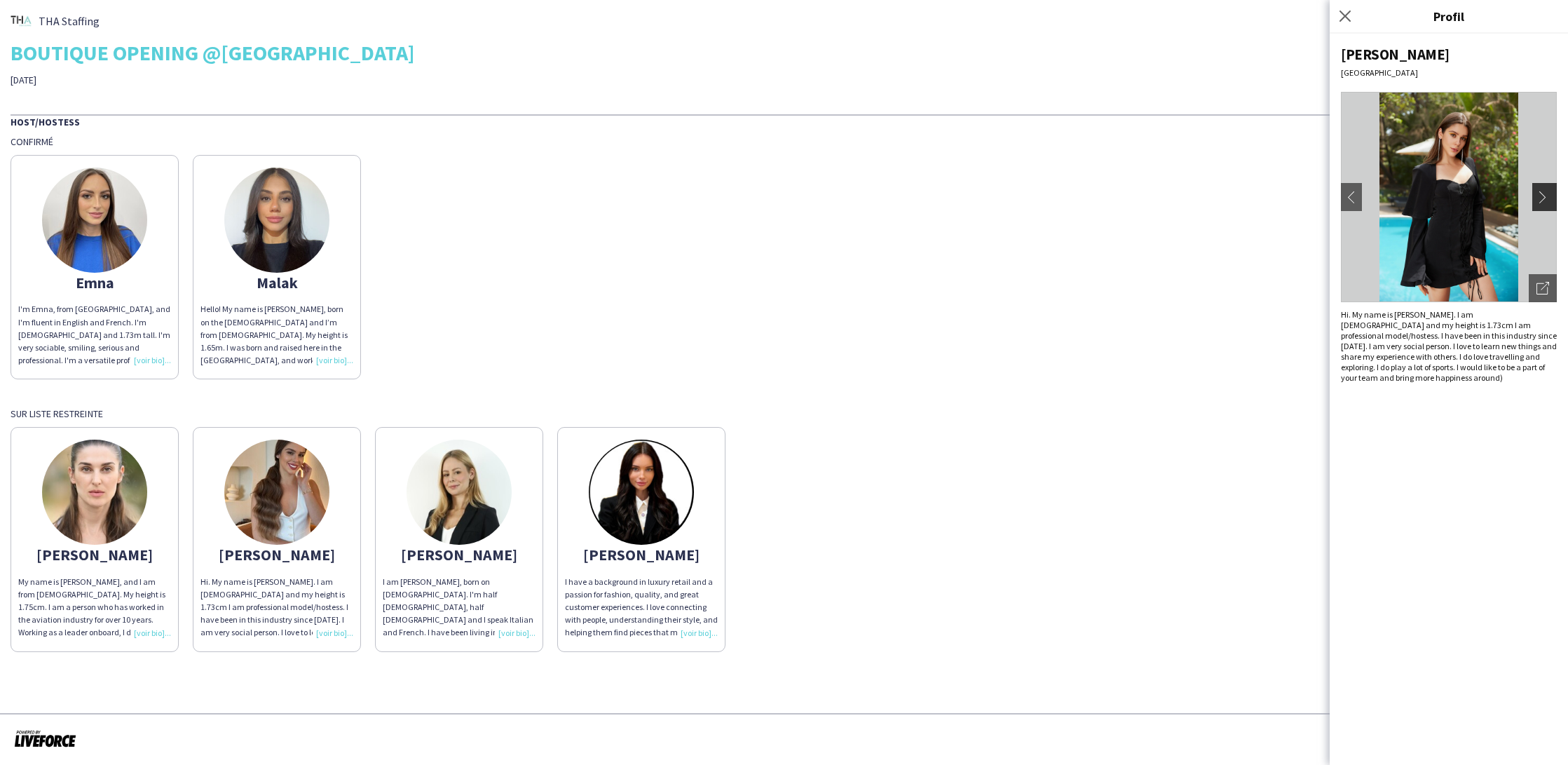
click at [1538, 204] on button "chevron-right" at bounding box center [1546, 196] width 28 height 28
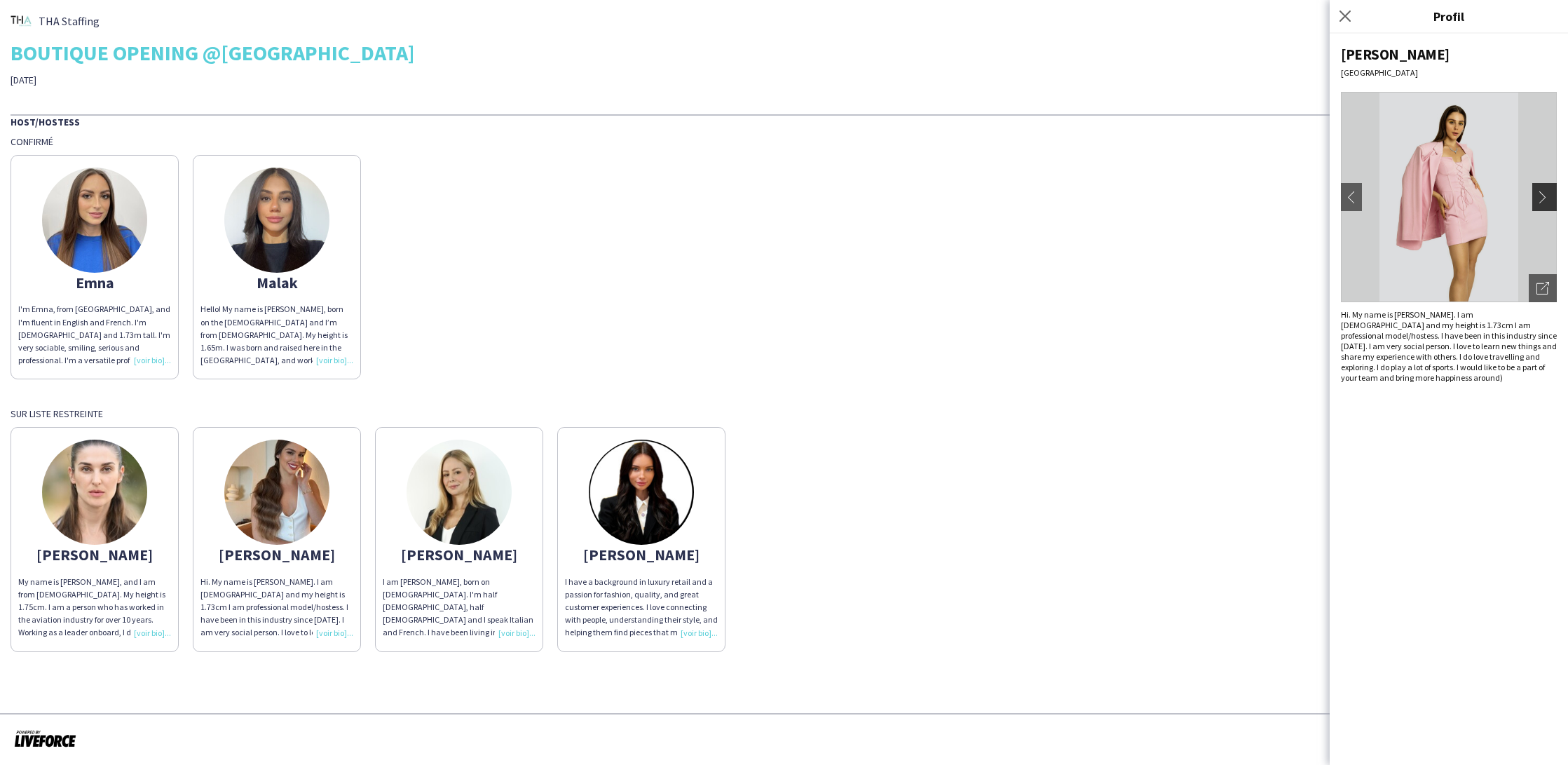
click at [1538, 204] on button "chevron-right" at bounding box center [1546, 196] width 28 height 28
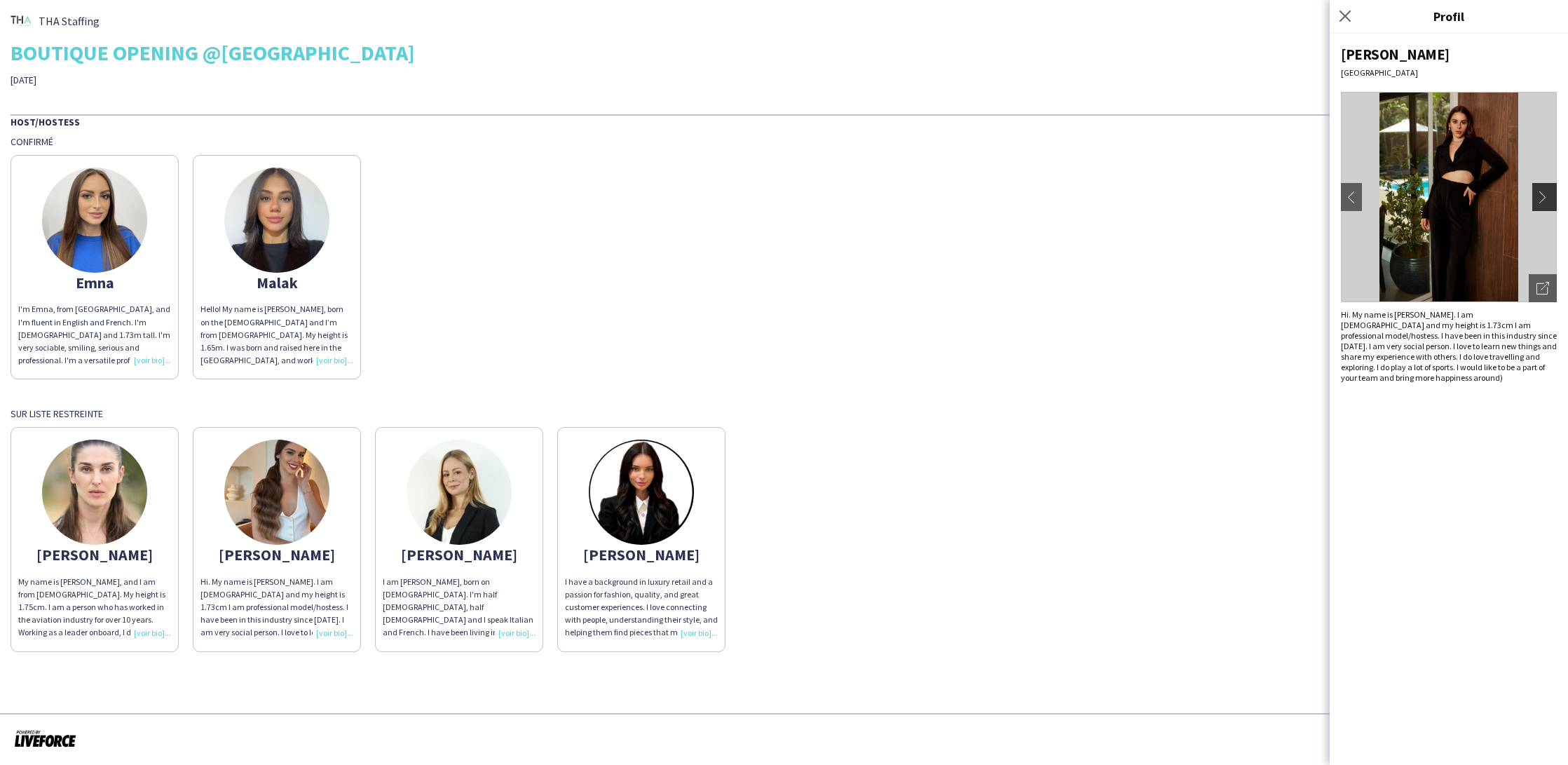
click at [1538, 204] on button "chevron-right" at bounding box center [1546, 196] width 28 height 28
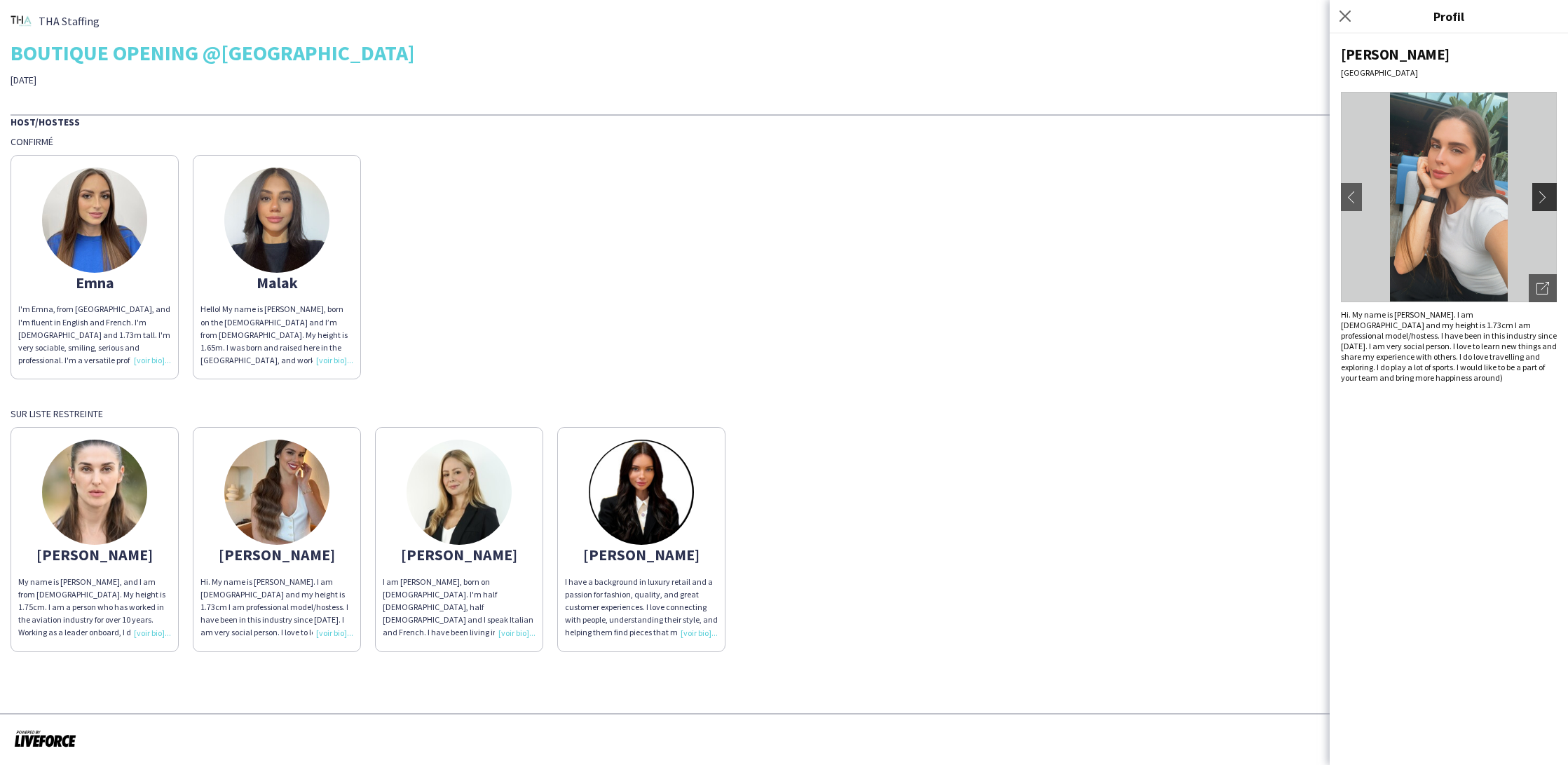
click at [1538, 204] on button "chevron-right" at bounding box center [1546, 196] width 28 height 28
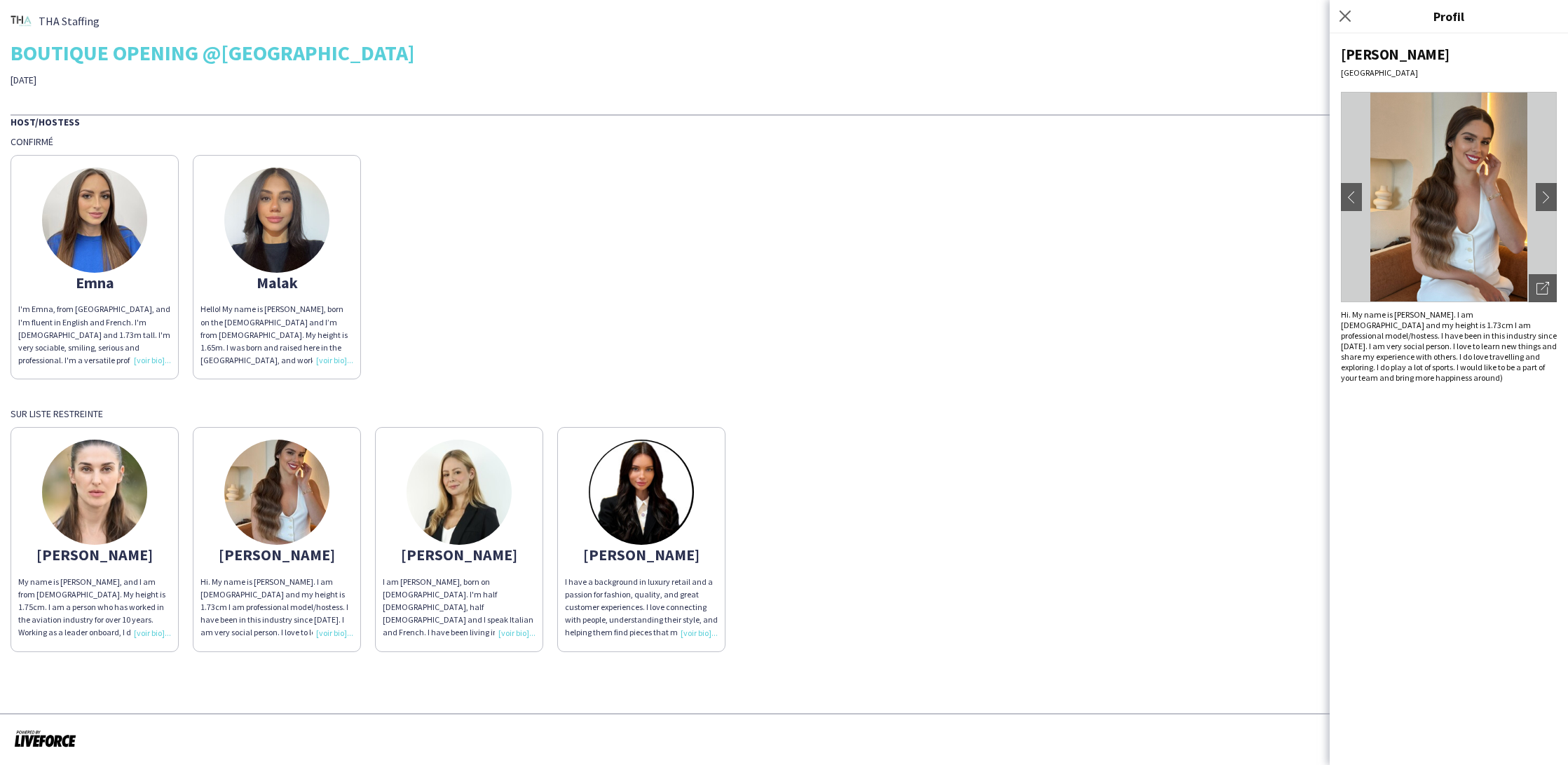
click at [331, 221] on app-share-pages-crew-card "[PERSON_NAME] Hello! My name is [PERSON_NAME], born on the [DEMOGRAPHIC_DATA] a…" at bounding box center [276, 266] width 168 height 224
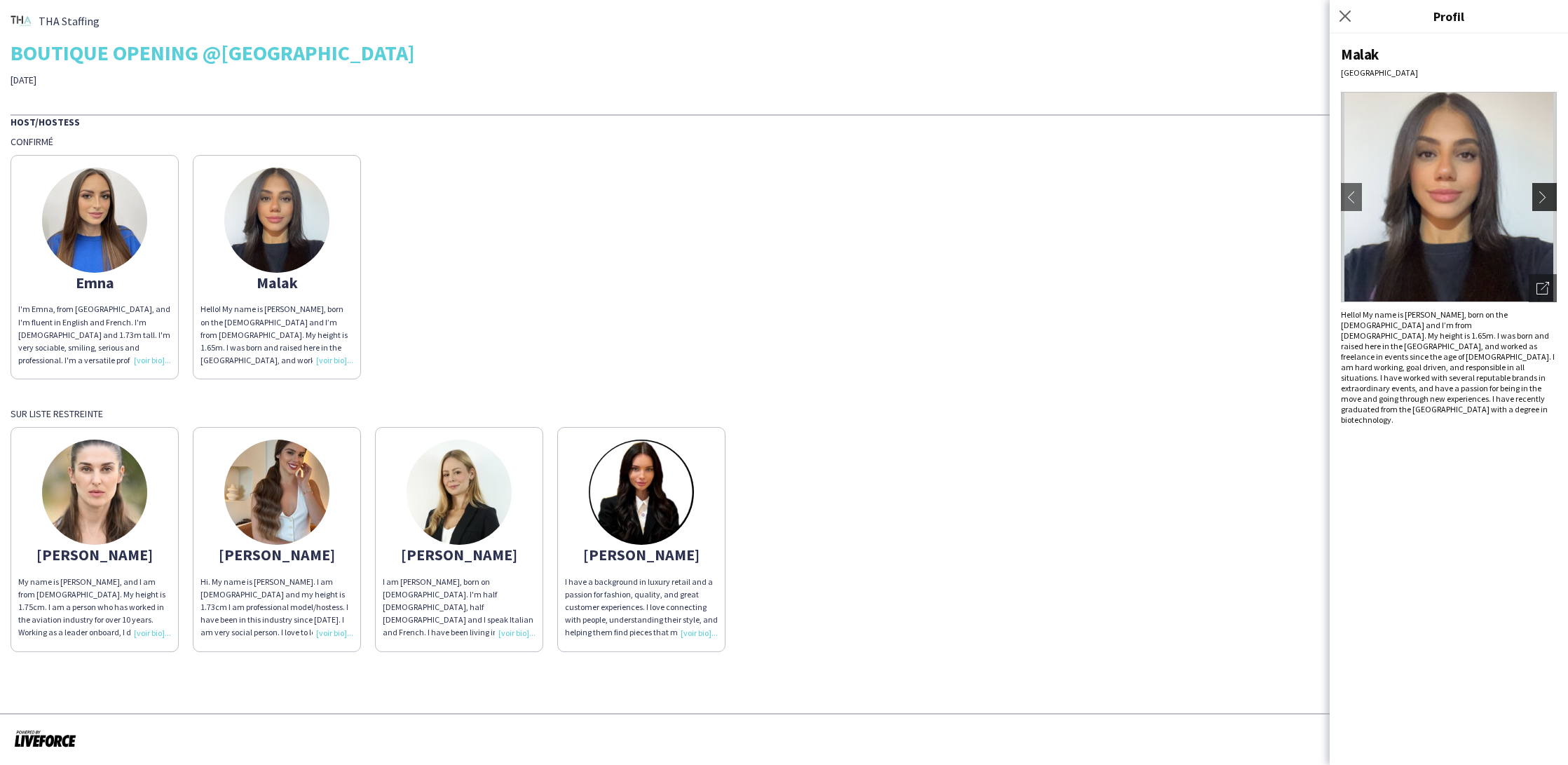
click at [1543, 196] on app-icon "chevron-right" at bounding box center [1546, 197] width 19 height 13
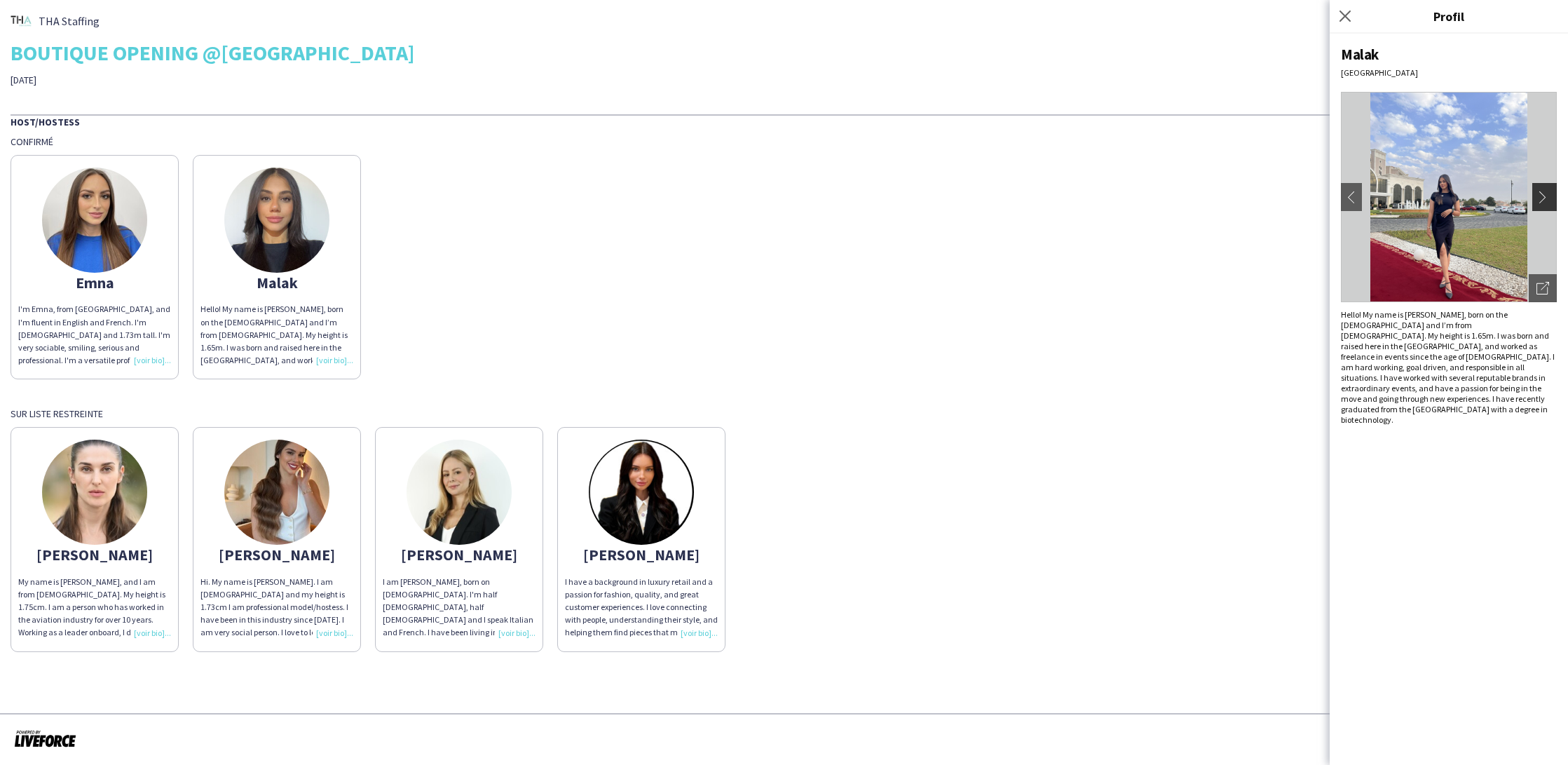
click at [1543, 196] on app-icon "chevron-right" at bounding box center [1546, 197] width 19 height 13
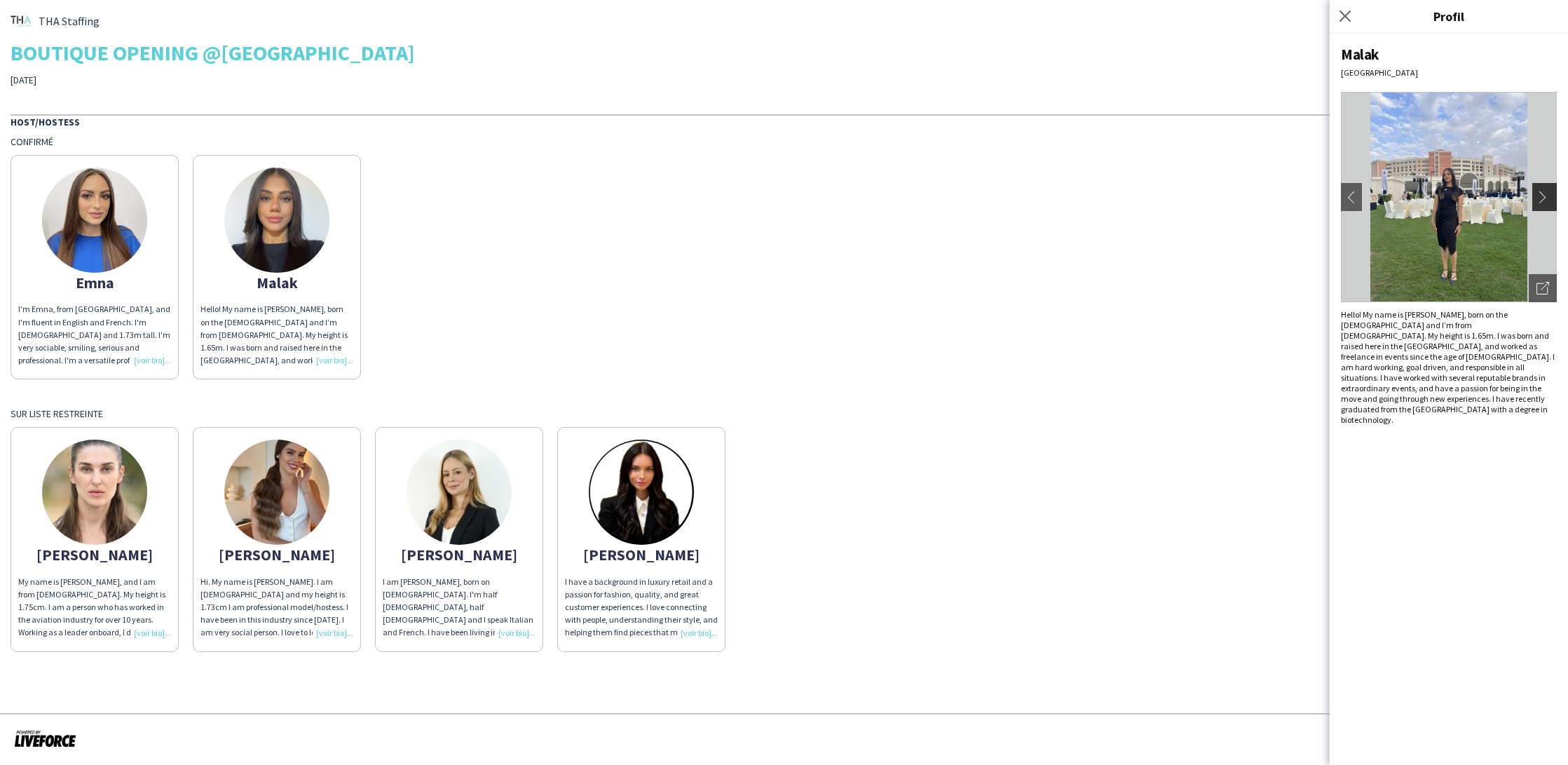
click at [1543, 196] on app-icon "chevron-right" at bounding box center [1546, 197] width 19 height 13
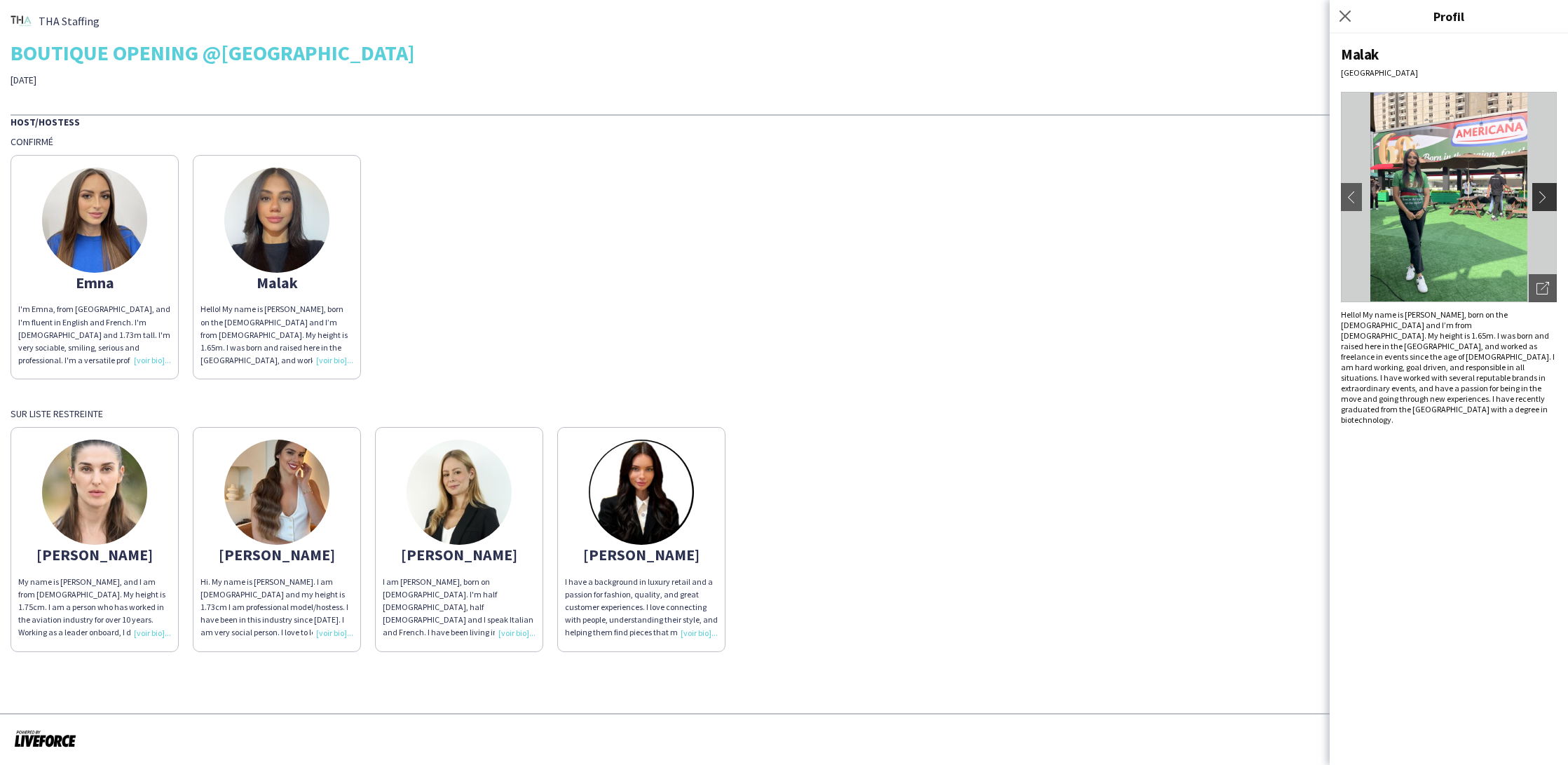
click at [1543, 196] on app-icon "chevron-right" at bounding box center [1546, 197] width 19 height 13
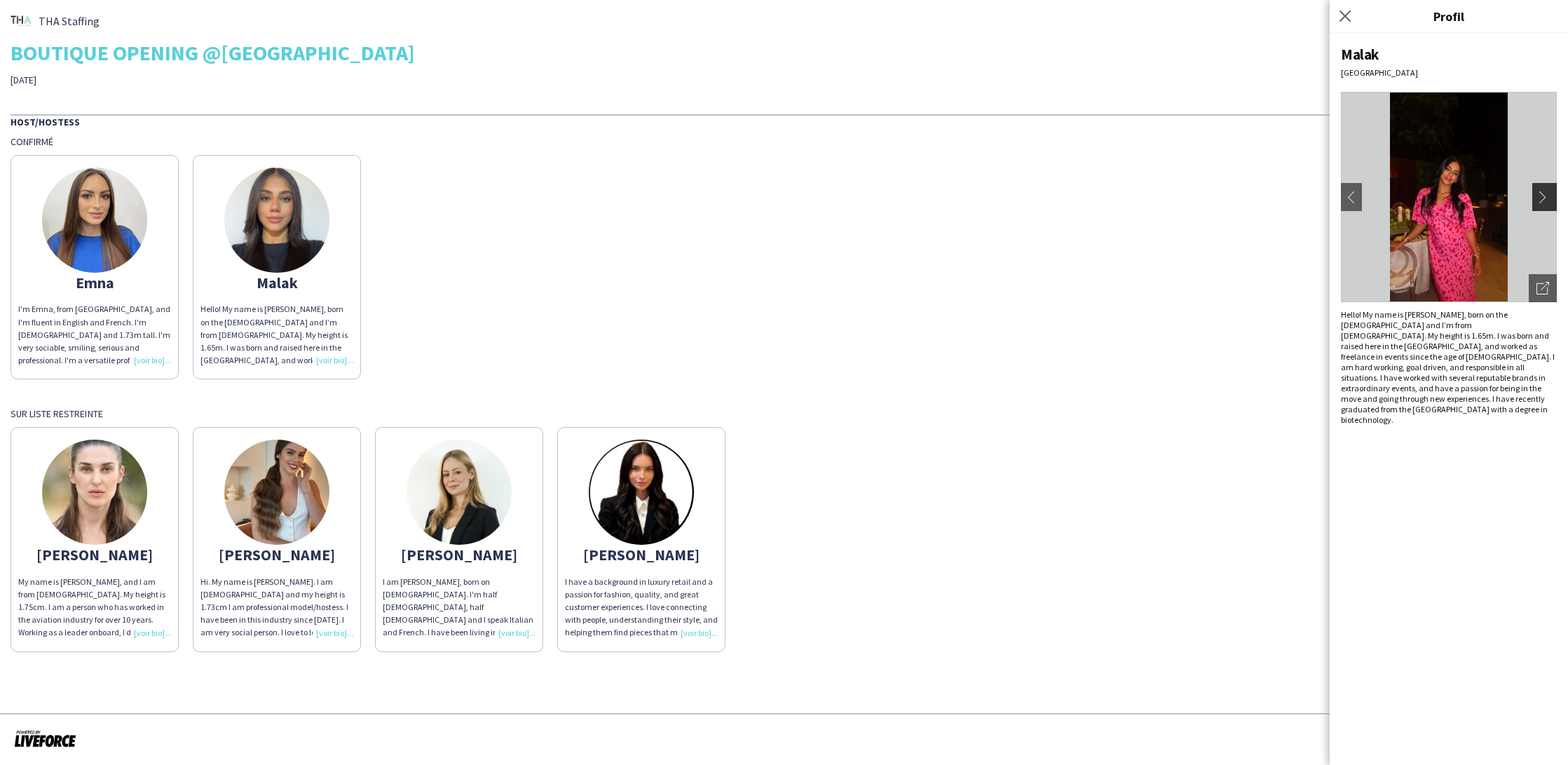
click at [1543, 196] on app-icon "chevron-right" at bounding box center [1546, 197] width 19 height 13
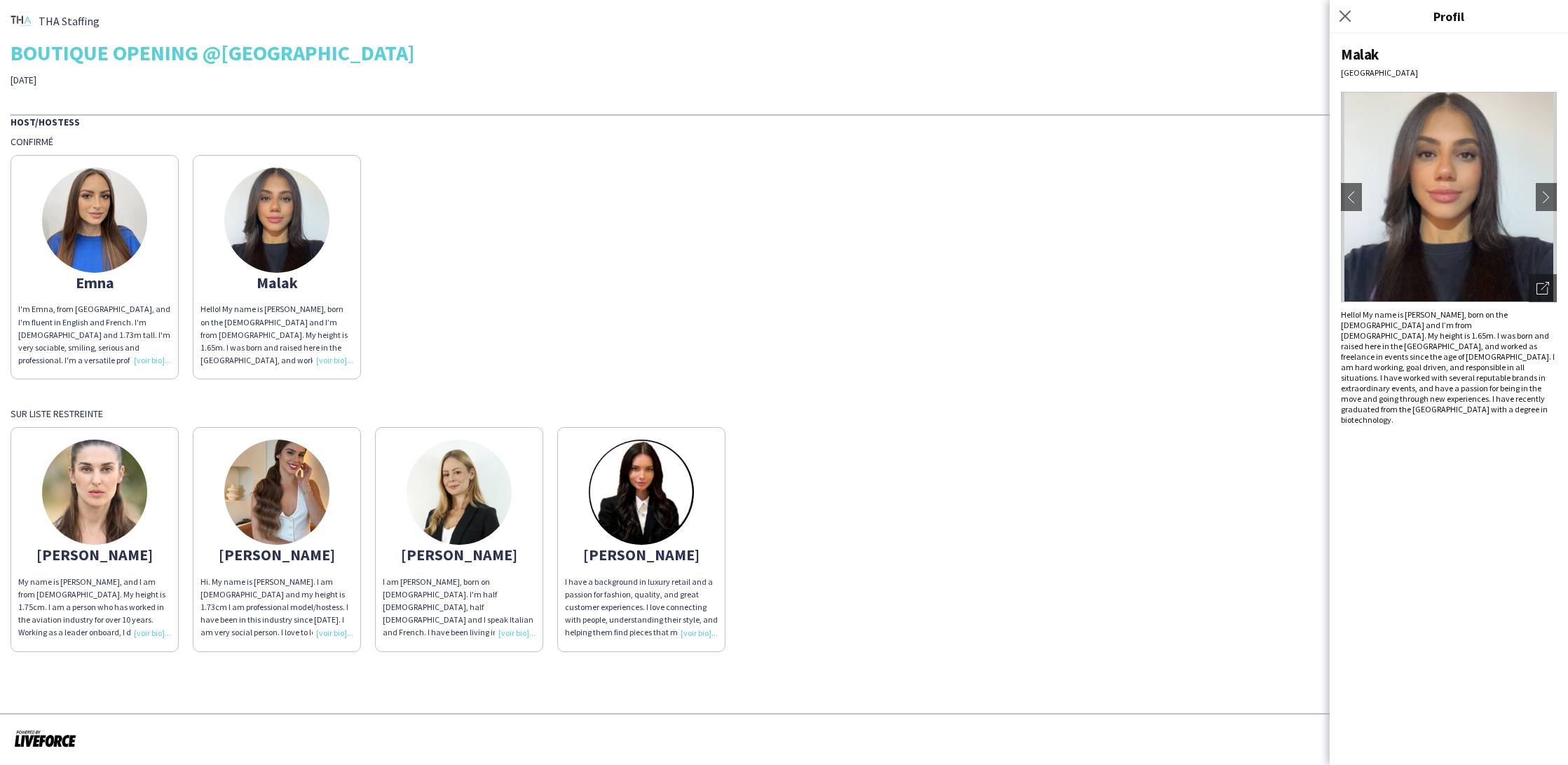
click at [95, 217] on img at bounding box center [95, 220] width 105 height 105
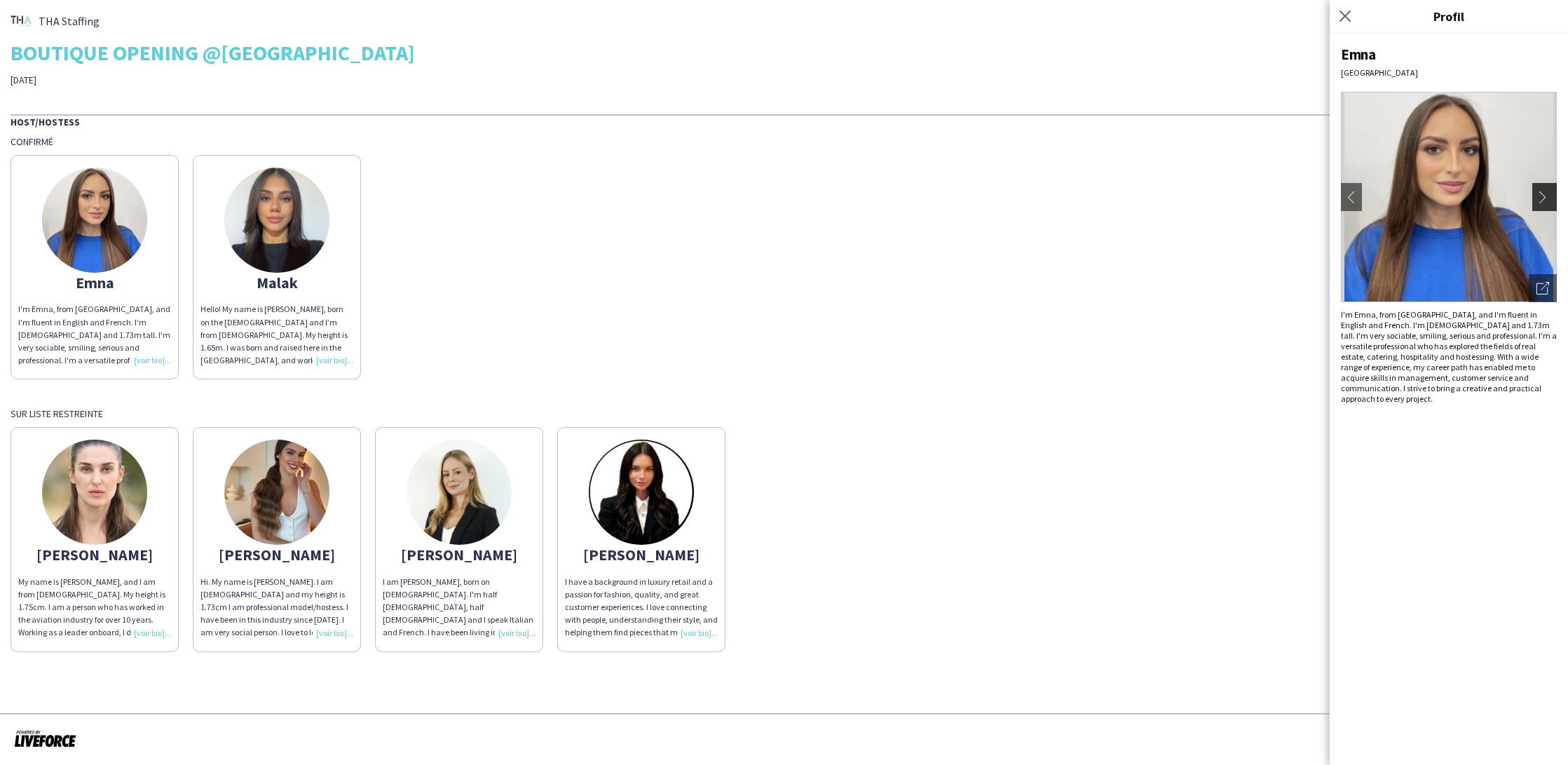
click at [1545, 205] on button "chevron-right" at bounding box center [1546, 196] width 28 height 28
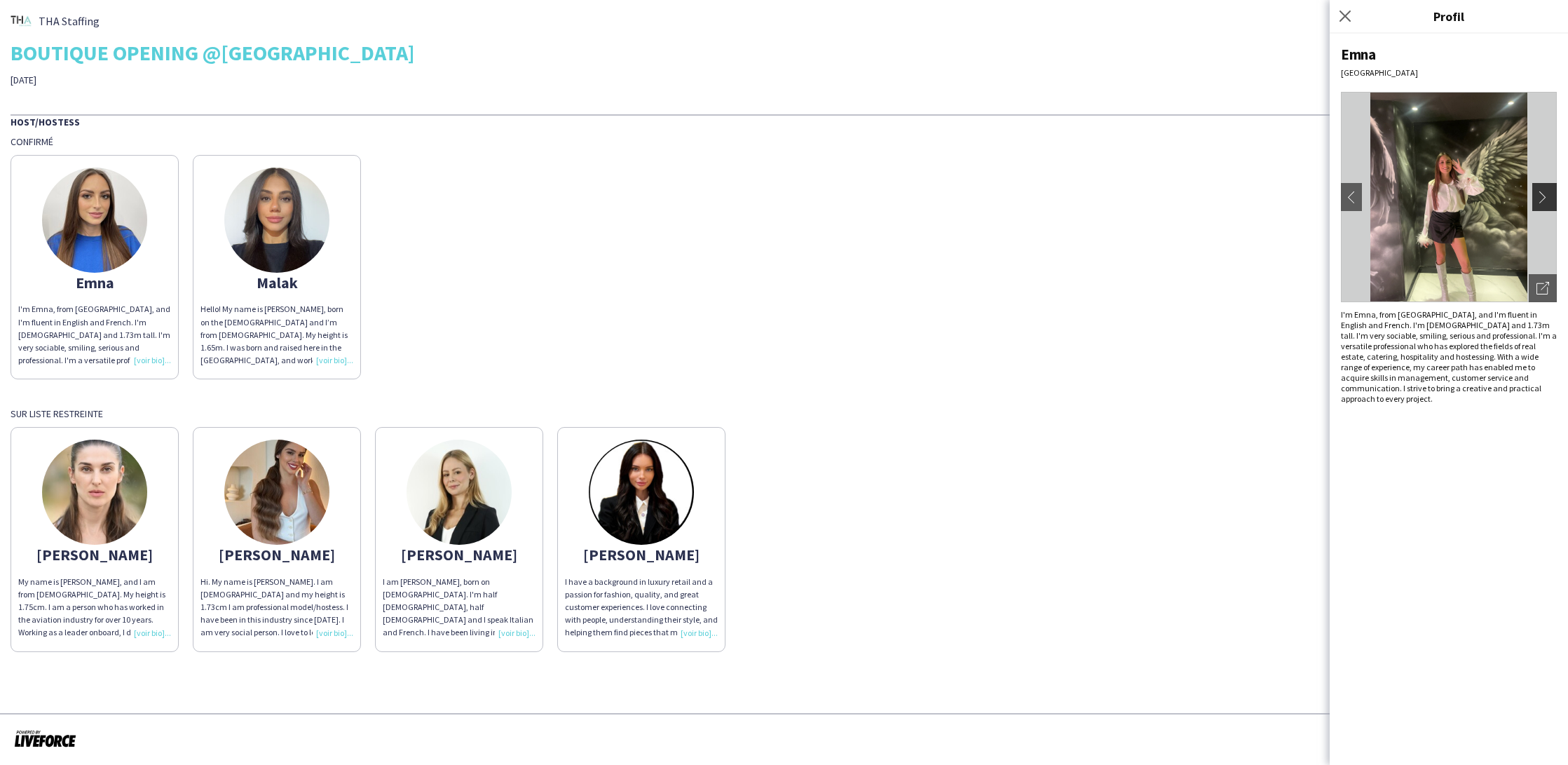
click at [1545, 205] on button "chevron-right" at bounding box center [1546, 196] width 28 height 28
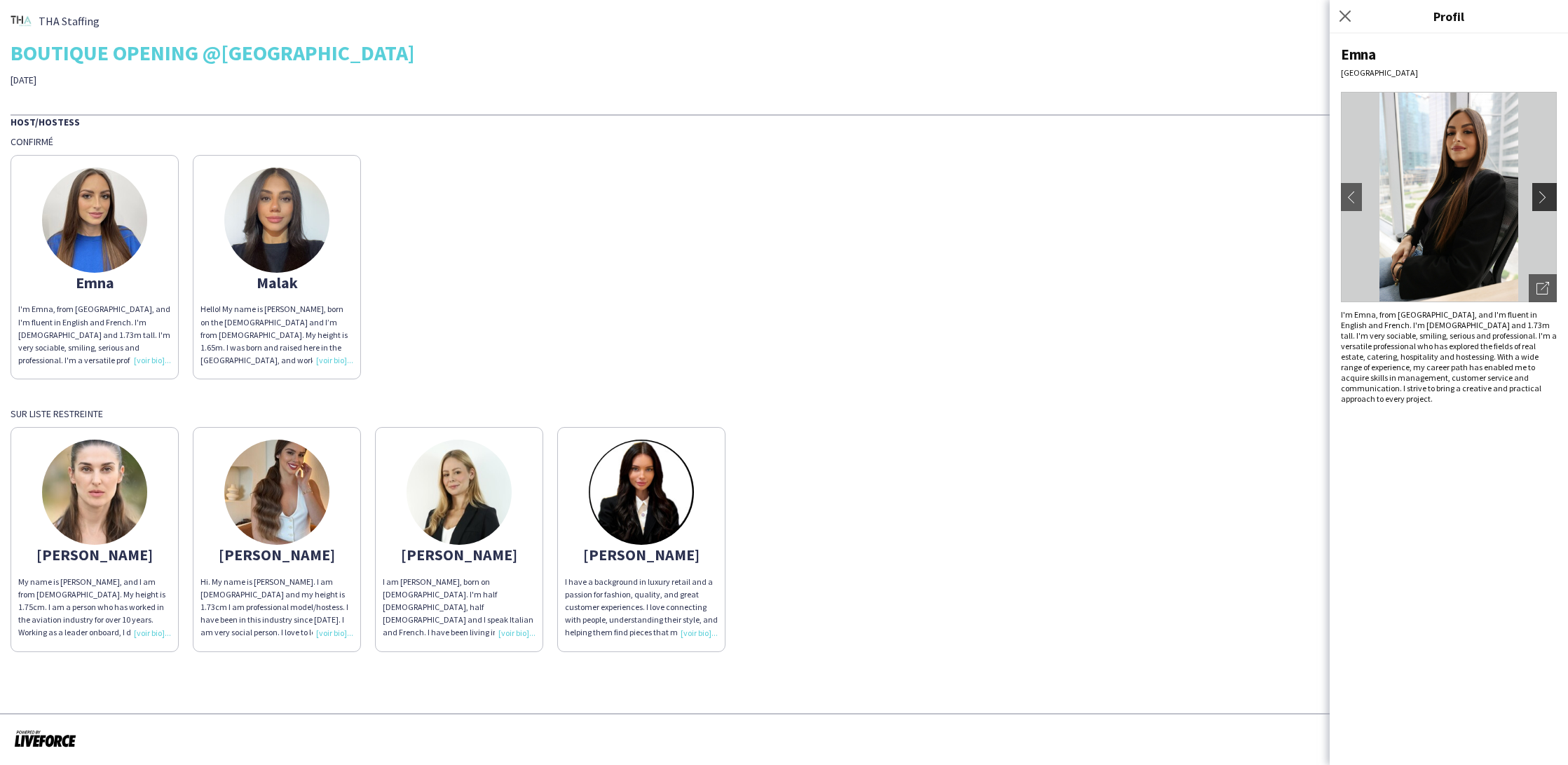
click at [1545, 205] on button "chevron-right" at bounding box center [1546, 196] width 28 height 28
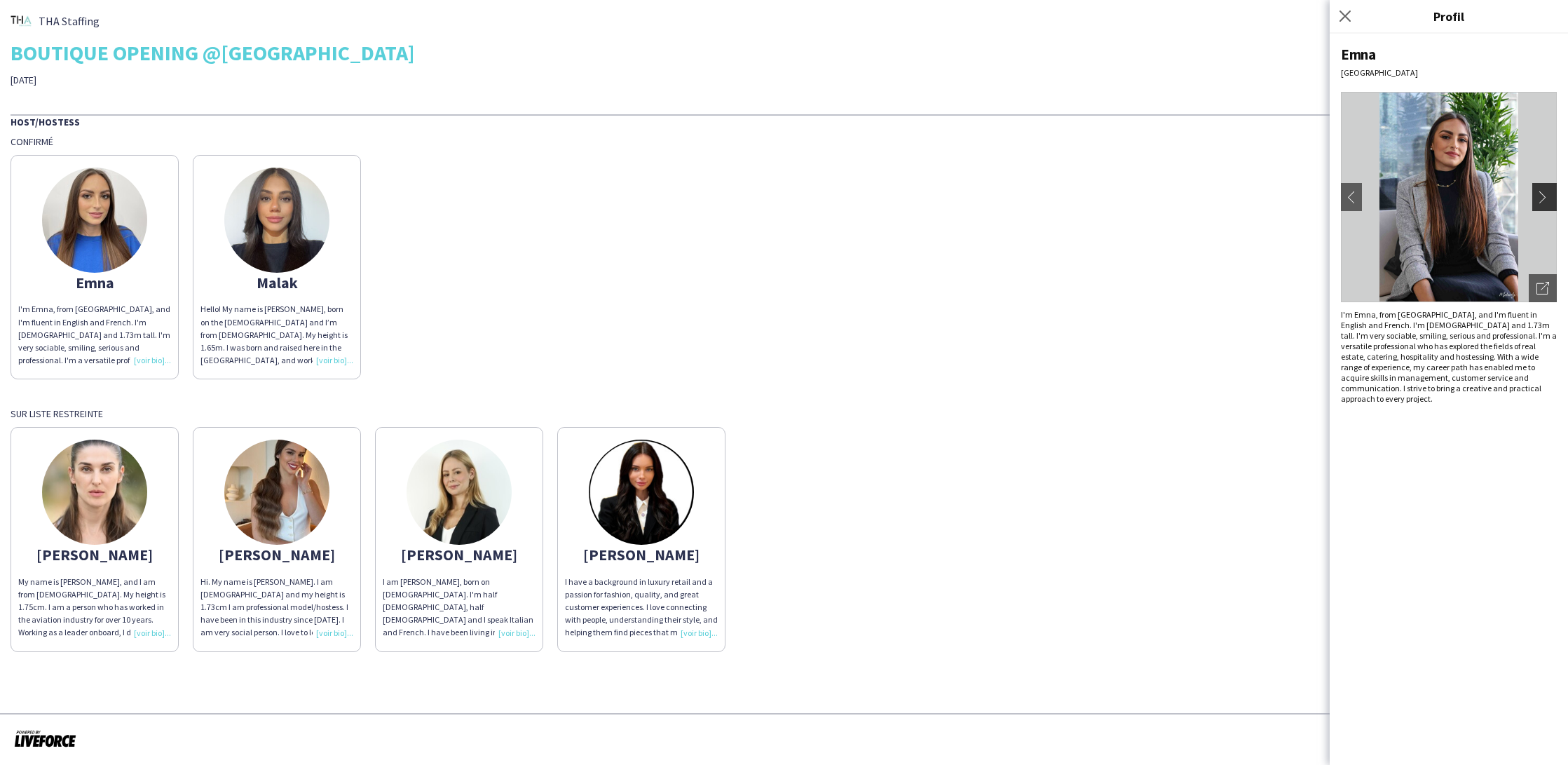
click at [1545, 205] on button "chevron-right" at bounding box center [1546, 196] width 28 height 28
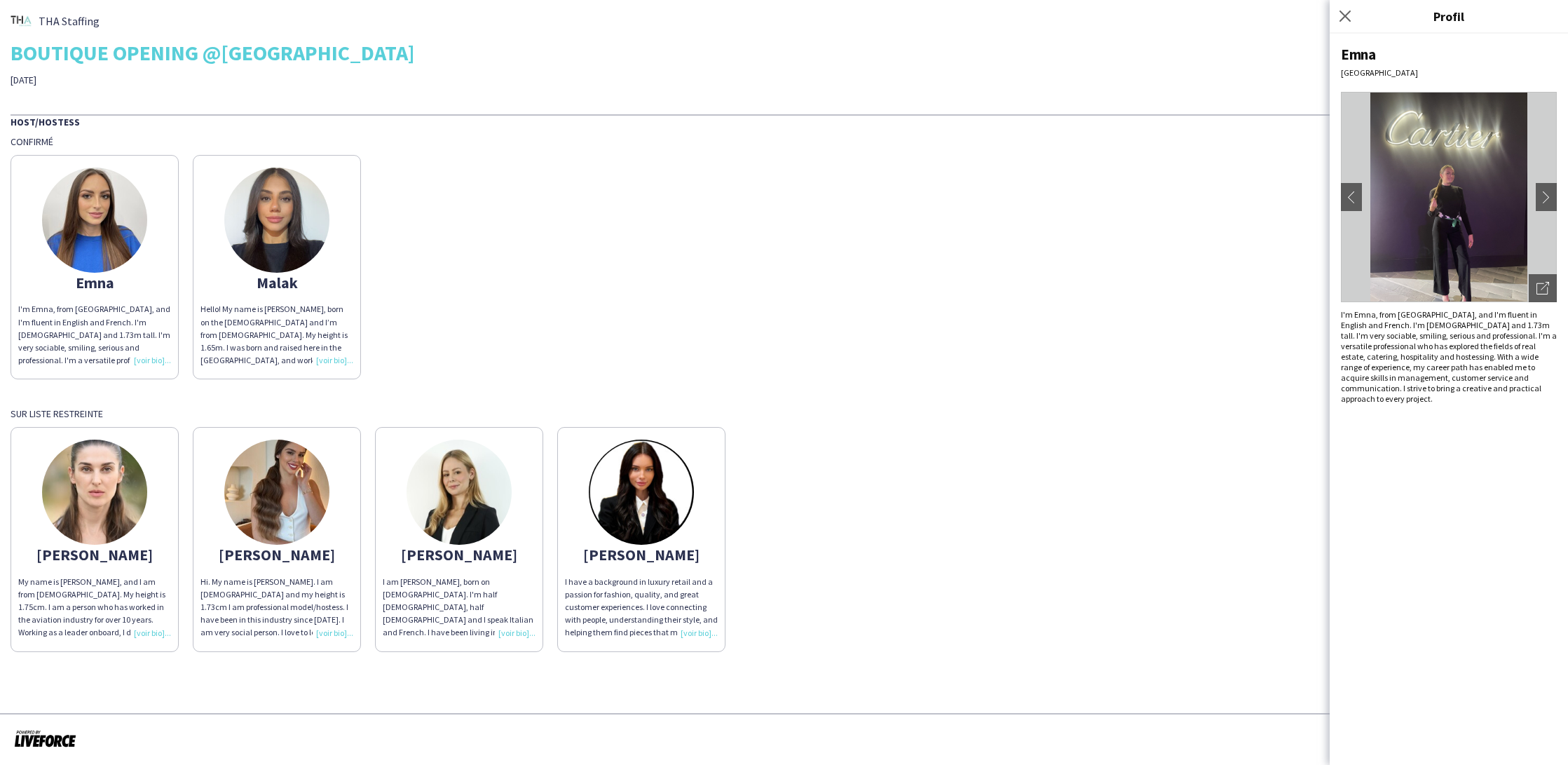
click at [622, 340] on div "Emna I'm Emna, from [GEOGRAPHIC_DATA], and I'm fluent in English and French. I'…" at bounding box center [784, 264] width 1547 height 232
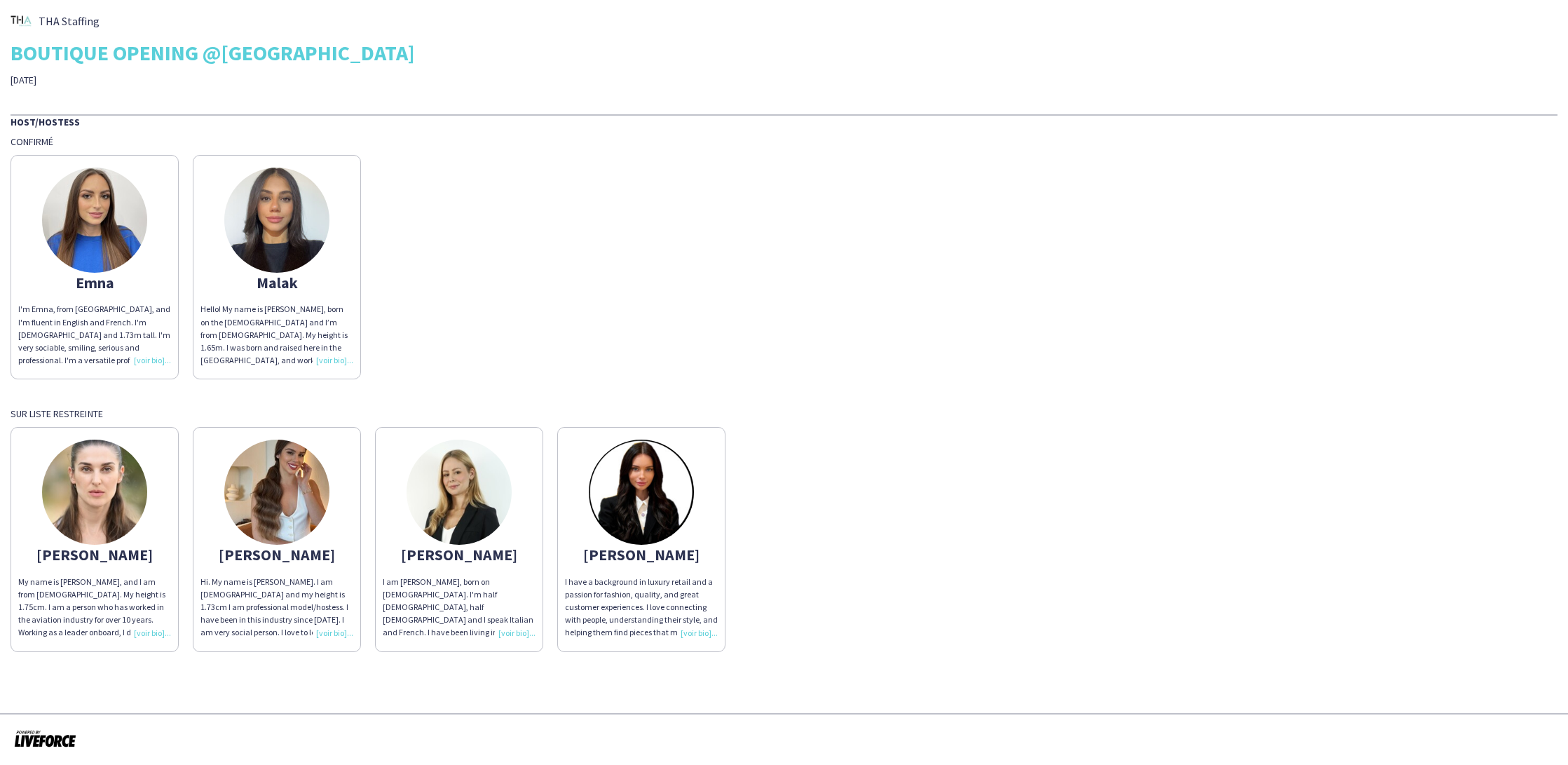
click at [322, 359] on div "Hello! My name is [PERSON_NAME], born on the [DEMOGRAPHIC_DATA] and I’m from [D…" at bounding box center [276, 334] width 153 height 63
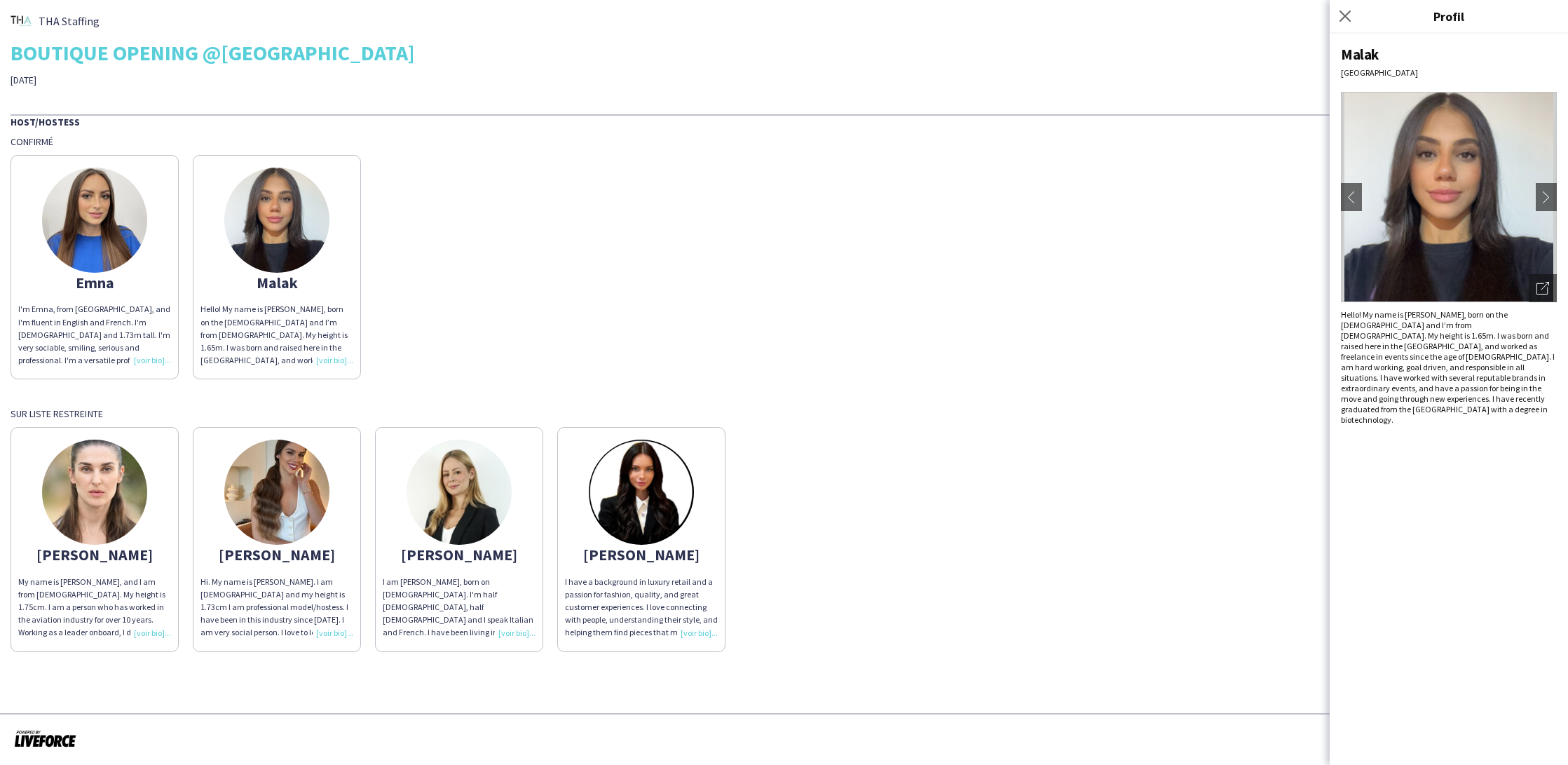
click at [153, 355] on div "I'm Emna, from [GEOGRAPHIC_DATA], and I'm fluent in English and French. I'm [DE…" at bounding box center [95, 334] width 153 height 63
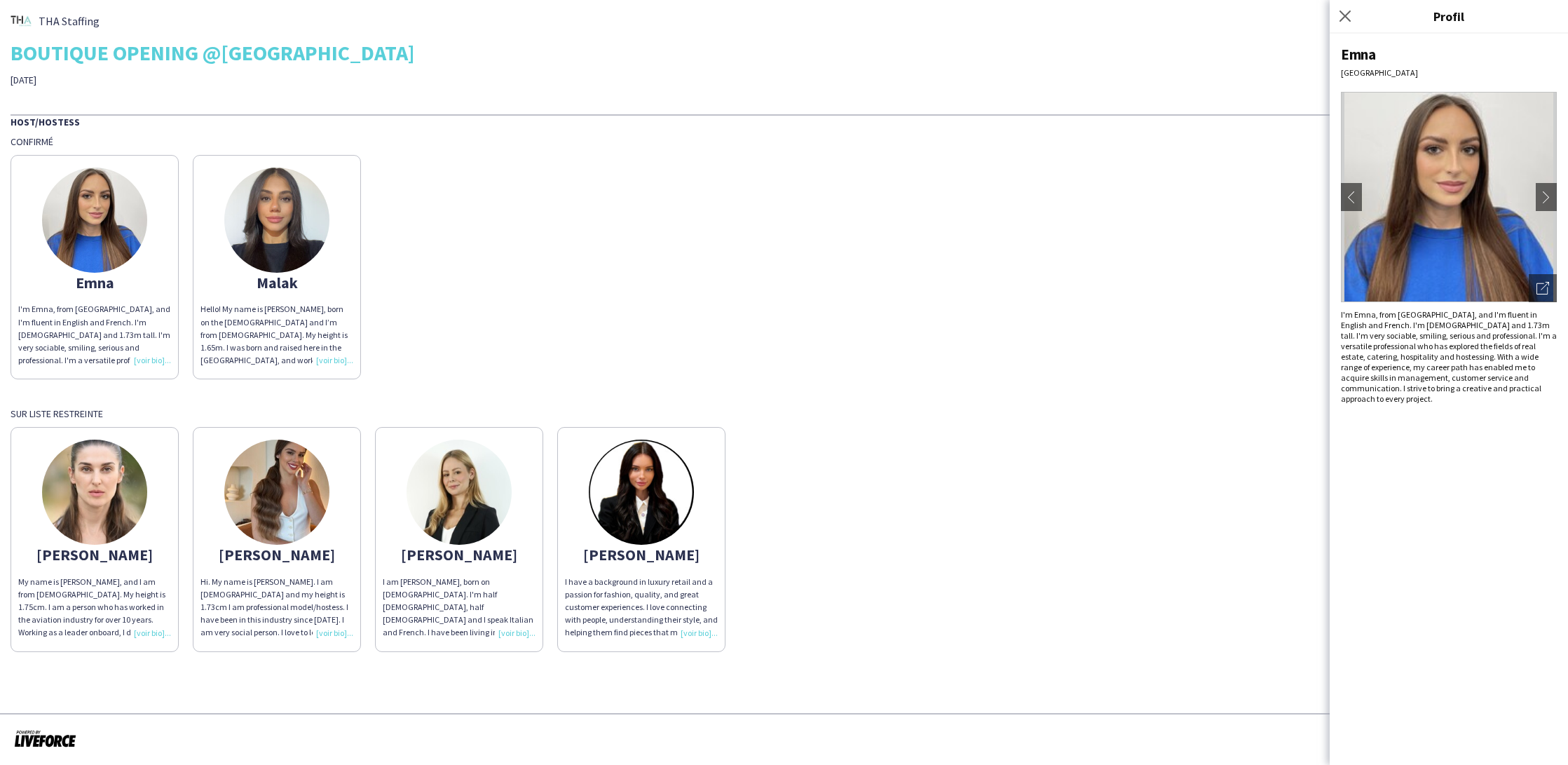
click at [904, 297] on div "Emna I'm Emna, from [GEOGRAPHIC_DATA], and I'm fluent in English and French. I'…" at bounding box center [784, 264] width 1547 height 232
